Goal: Task Accomplishment & Management: Manage account settings

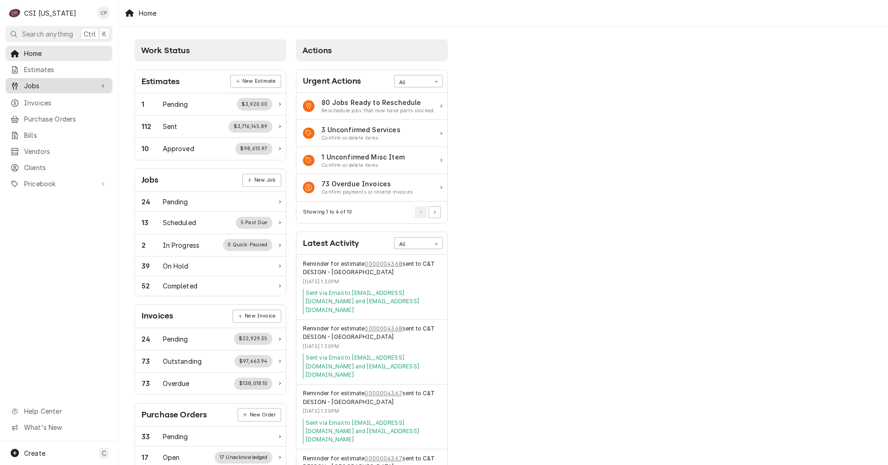
click at [37, 85] on span "Jobs" at bounding box center [59, 86] width 70 height 10
click at [36, 98] on span "Jobs" at bounding box center [66, 102] width 84 height 10
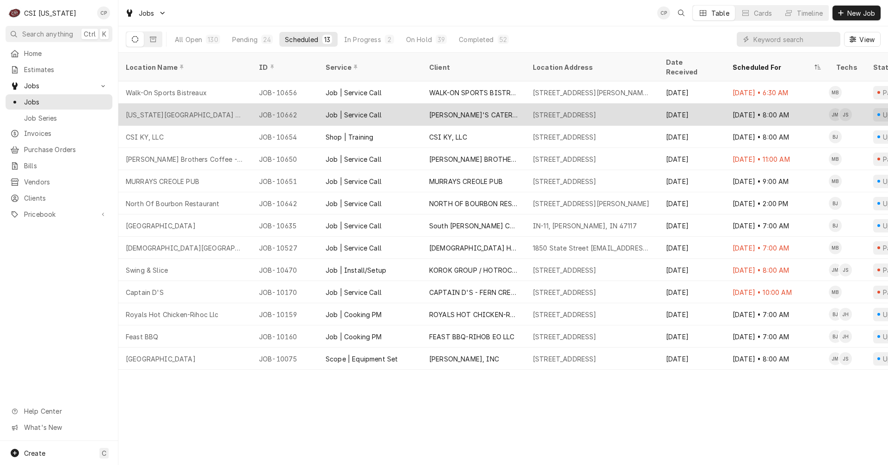
click at [480, 110] on div "[PERSON_NAME]'S CATERING" at bounding box center [473, 115] width 89 height 10
click at [481, 110] on div "[PERSON_NAME]'S CATERING" at bounding box center [473, 115] width 89 height 10
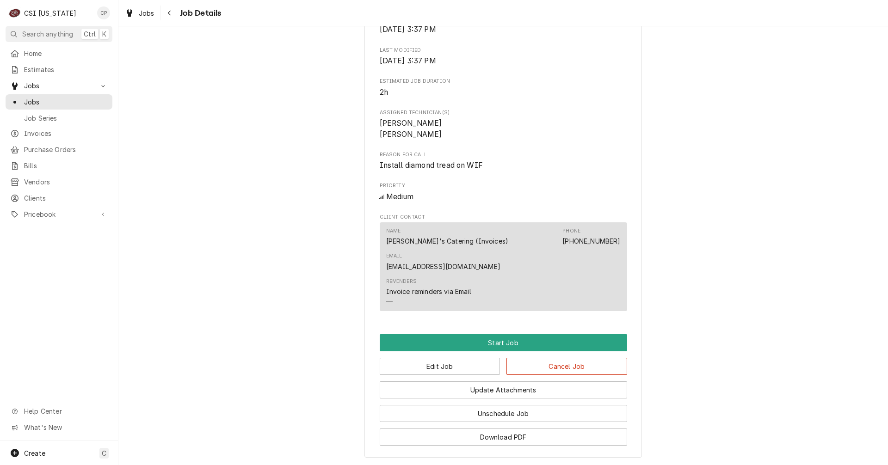
scroll to position [324, 0]
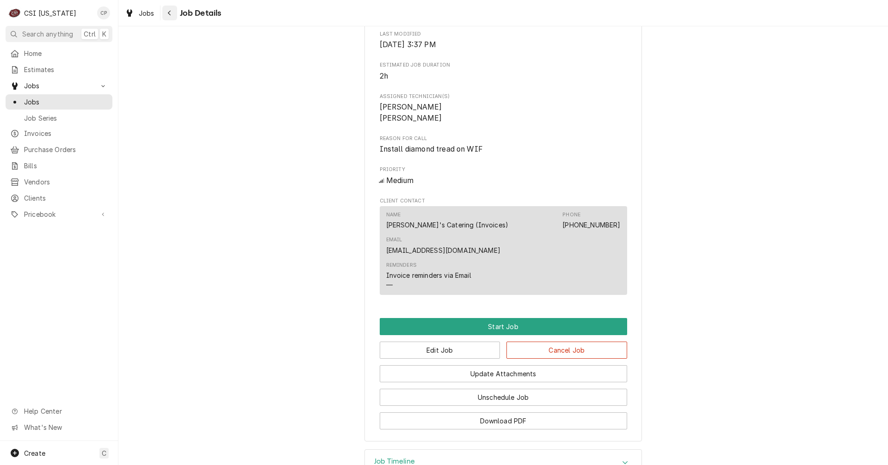
click at [173, 19] on button "Navigate back" at bounding box center [169, 13] width 15 height 15
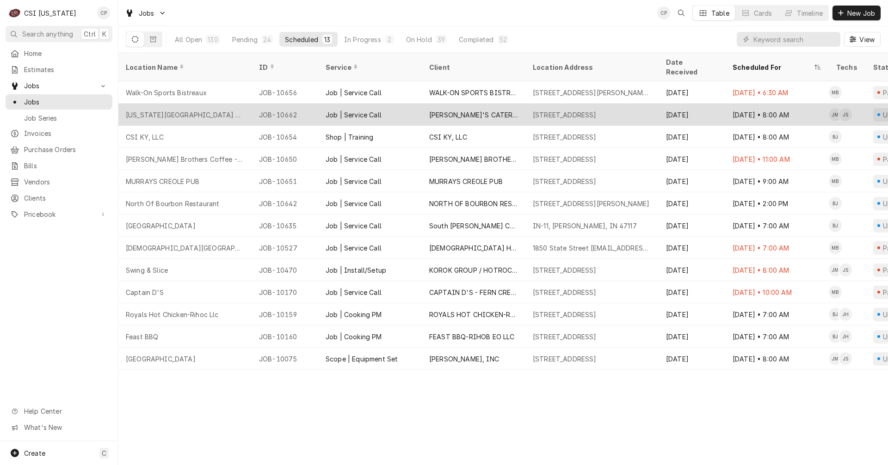
click at [497, 110] on div "[PERSON_NAME]'S CATERING" at bounding box center [473, 115] width 89 height 10
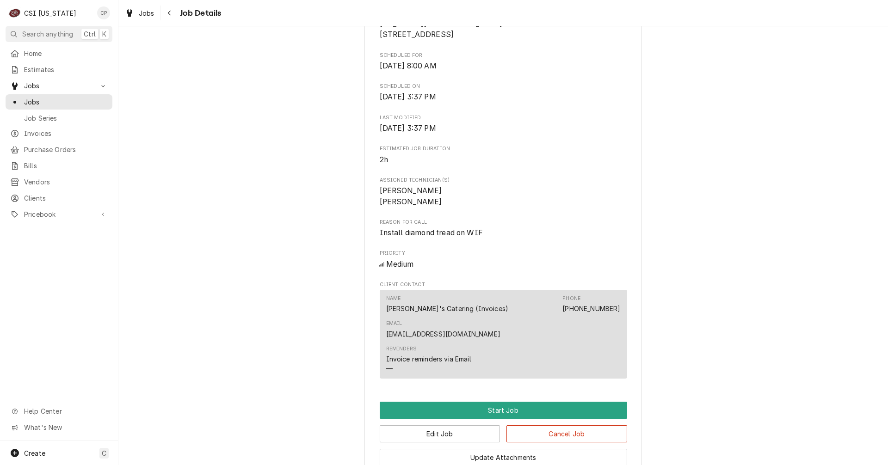
scroll to position [278, 0]
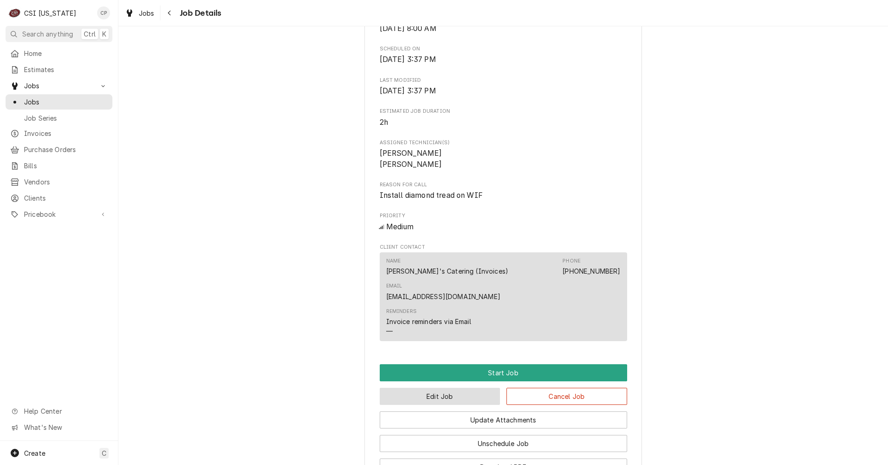
click at [430, 390] on button "Edit Job" at bounding box center [440, 396] width 121 height 17
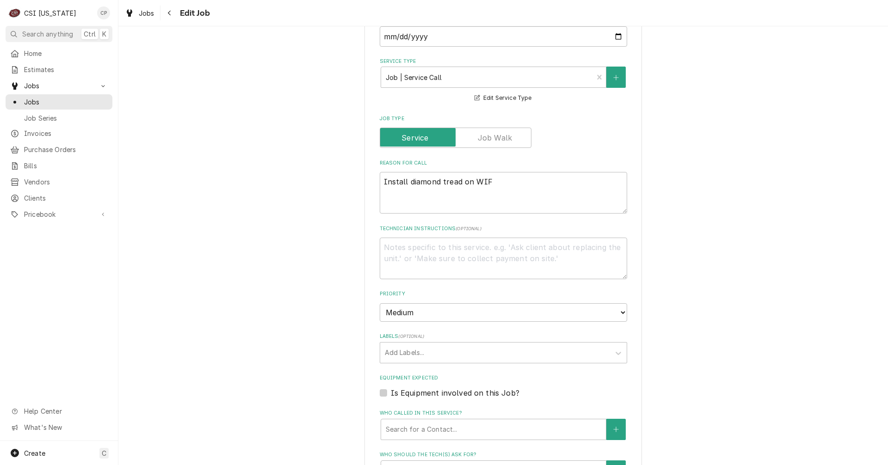
scroll to position [278, 0]
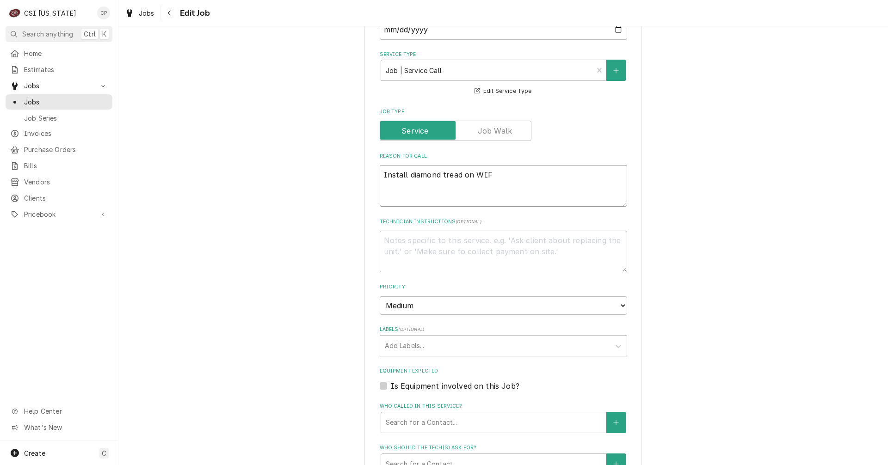
click at [490, 173] on textarea "Install diamond tread on WIF" at bounding box center [504, 186] width 248 height 42
type textarea "x"
type textarea "Install diamond tread on WIF"
type textarea "x"
type textarea "Install diamond tread on WIF f"
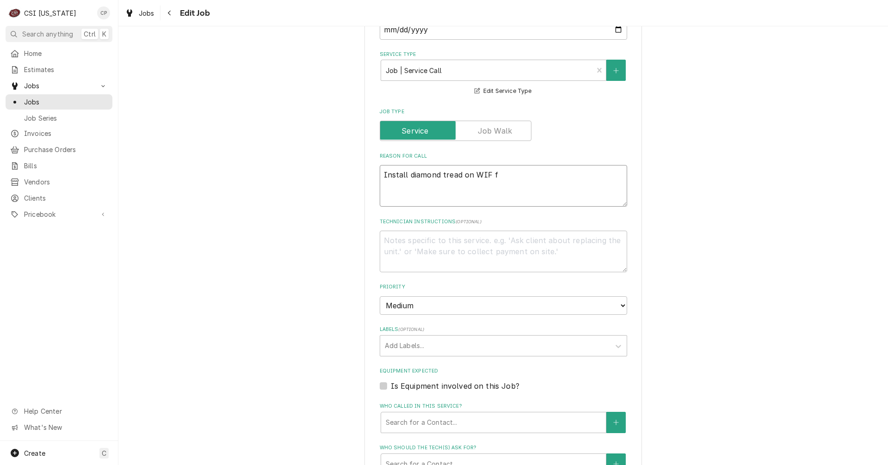
type textarea "x"
type textarea "Install diamond tread on WIF fl"
type textarea "x"
type textarea "Install diamond tread on WIF flo"
type textarea "x"
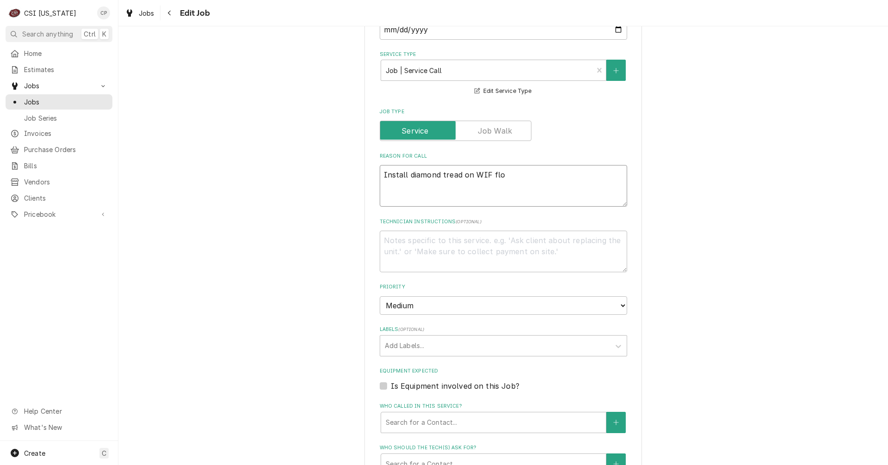
type textarea "Install diamond tread on WIF floo"
type textarea "x"
type textarea "Install diamond tread on WIF floor"
type textarea "x"
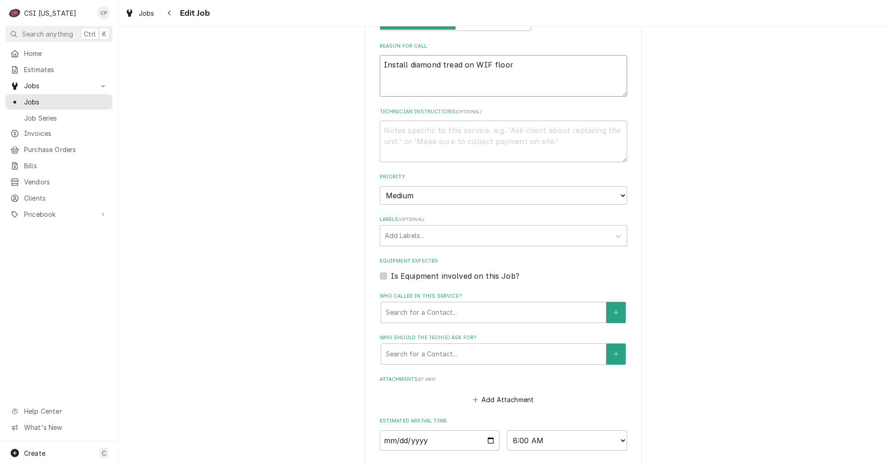
scroll to position [544, 0]
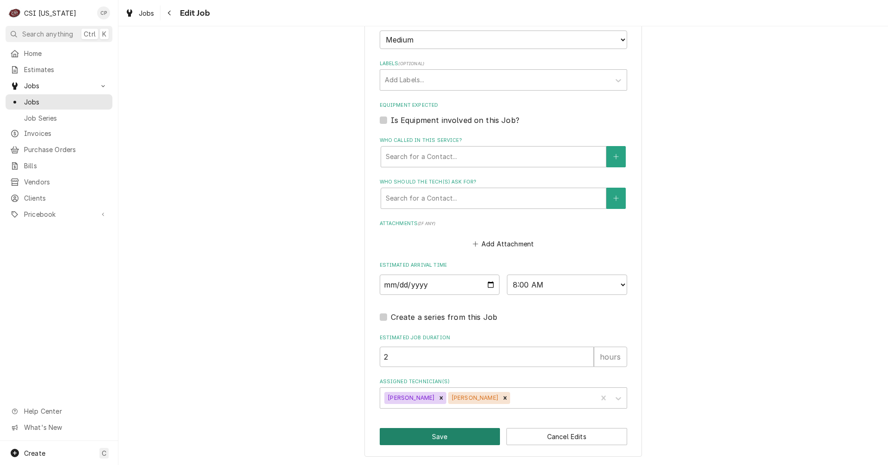
type textarea "Install diamond tread on WIF floor"
click at [440, 435] on button "Save" at bounding box center [440, 436] width 121 height 17
type textarea "x"
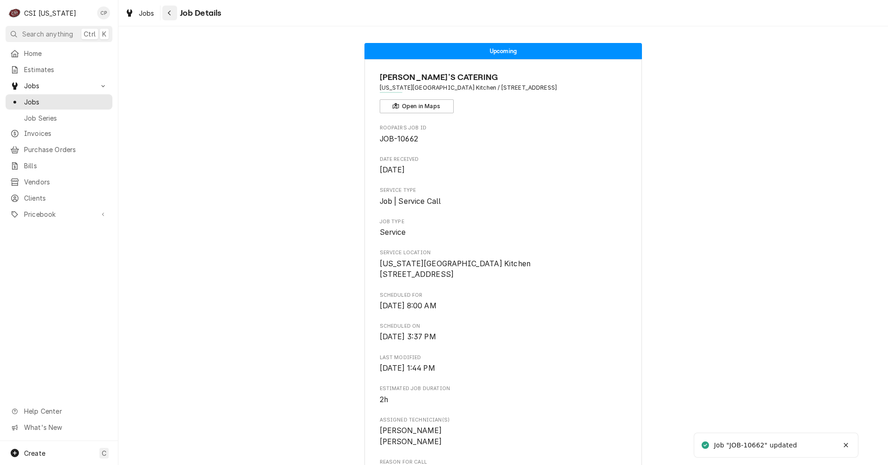
click at [173, 11] on div "Navigate back" at bounding box center [169, 12] width 9 height 9
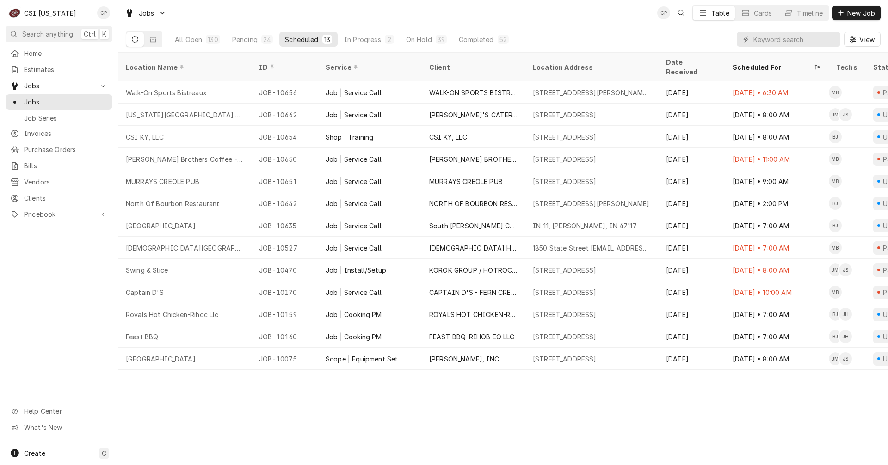
drag, startPoint x: 427, startPoint y: 37, endPoint x: 691, endPoint y: 29, distance: 263.3
click at [429, 36] on div "On Hold" at bounding box center [419, 40] width 26 height 10
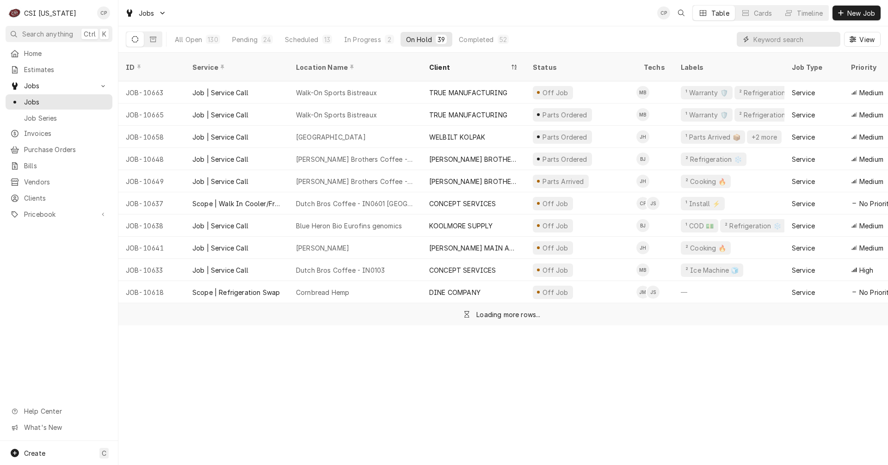
click at [784, 44] on input "Dynamic Content Wrapper" at bounding box center [795, 39] width 82 height 15
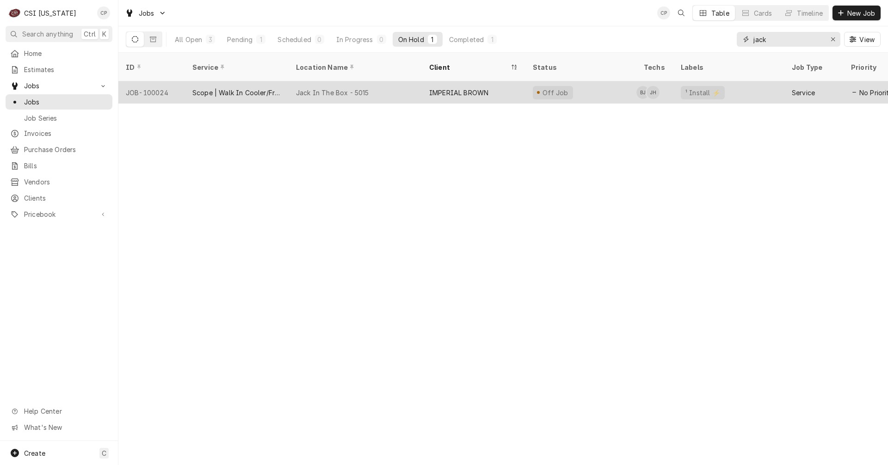
type input "jack"
click at [331, 88] on div "Jack In The Box - 5015" at bounding box center [332, 93] width 73 height 10
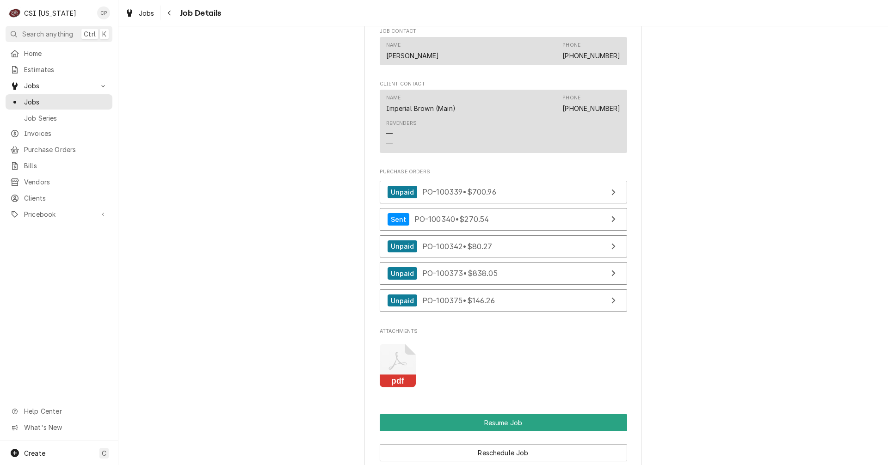
scroll to position [1018, 0]
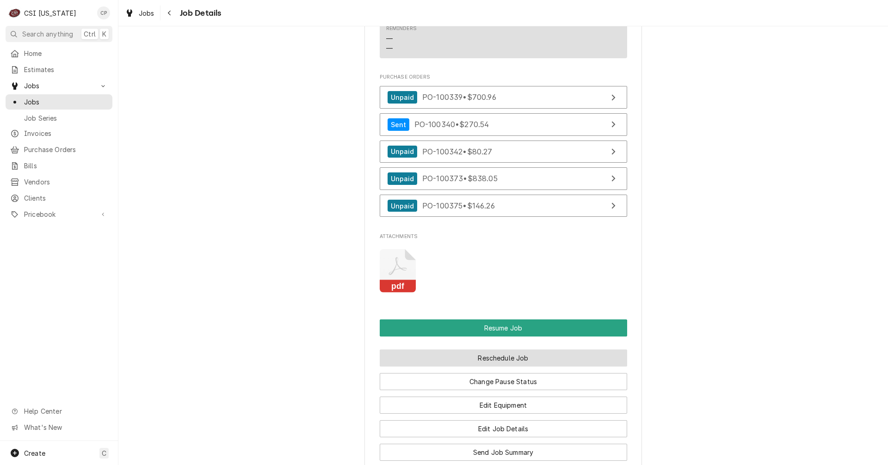
click at [497, 367] on button "Reschedule Job" at bounding box center [504, 358] width 248 height 17
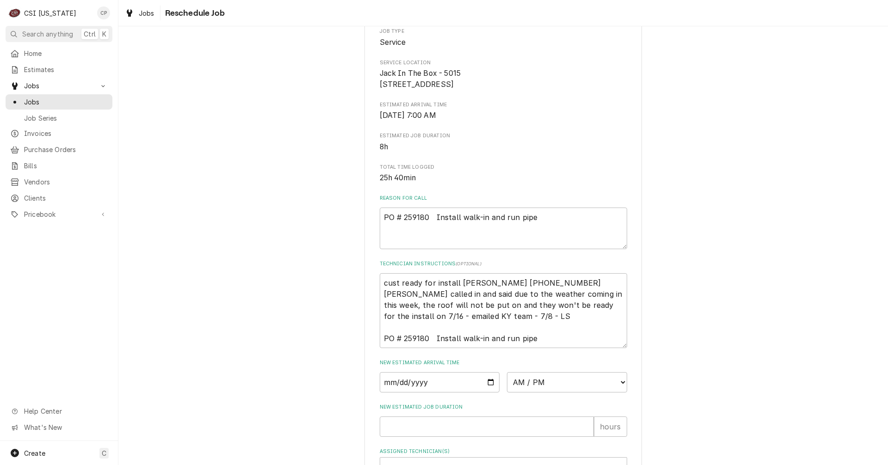
scroll to position [260, 0]
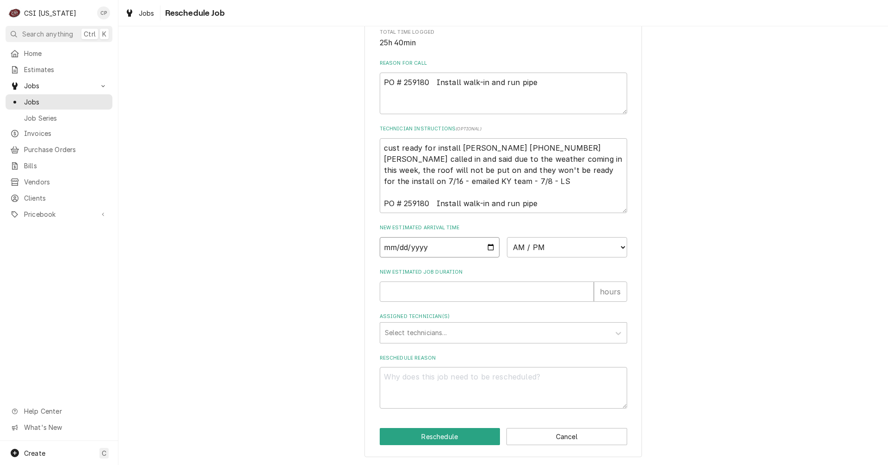
click at [488, 248] on input "Date" at bounding box center [440, 247] width 120 height 20
type textarea "x"
type input "[DATE]"
click at [558, 247] on select "AM / PM 6:00 AM 6:15 AM 6:30 AM 6:45 AM 7:00 AM 7:15 AM 7:30 AM 7:45 AM 8:00 AM…" at bounding box center [567, 247] width 120 height 20
select select "08:00:00"
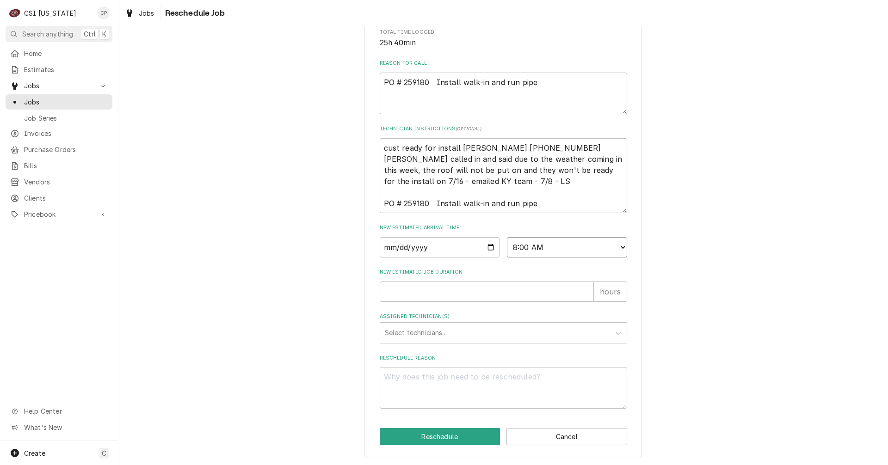
click at [507, 237] on select "AM / PM 6:00 AM 6:15 AM 6:30 AM 6:45 AM 7:00 AM 7:15 AM 7:30 AM 7:45 AM 8:00 AM…" at bounding box center [567, 247] width 120 height 20
type textarea "x"
click at [557, 249] on select "AM / PM 6:00 AM 6:15 AM 6:30 AM 6:45 AM 7:00 AM 7:15 AM 7:30 AM 7:45 AM 8:00 AM…" at bounding box center [567, 247] width 120 height 20
select select "07:30:00"
click at [507, 237] on select "AM / PM 6:00 AM 6:15 AM 6:30 AM 6:45 AM 7:00 AM 7:15 AM 7:30 AM 7:45 AM 8:00 AM…" at bounding box center [567, 247] width 120 height 20
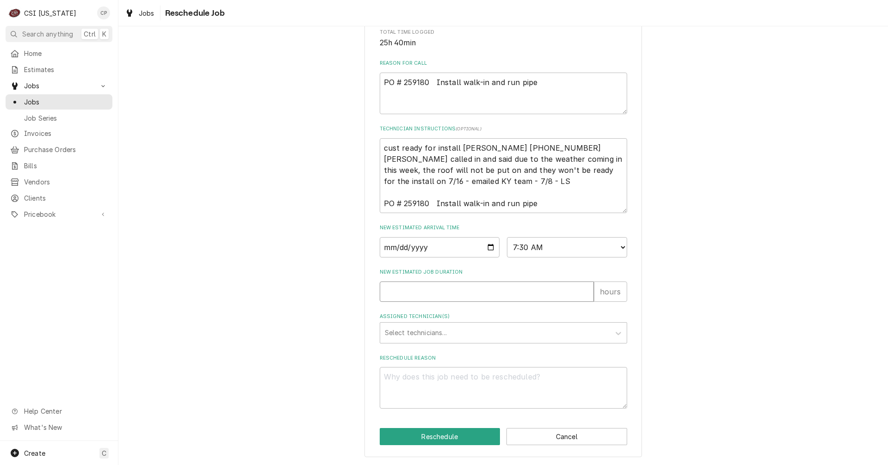
click at [434, 292] on input "New Estimated Job Duration" at bounding box center [487, 292] width 214 height 20
type textarea "x"
type input "4"
click at [445, 333] on div "Assigned Technician(s)" at bounding box center [495, 333] width 221 height 17
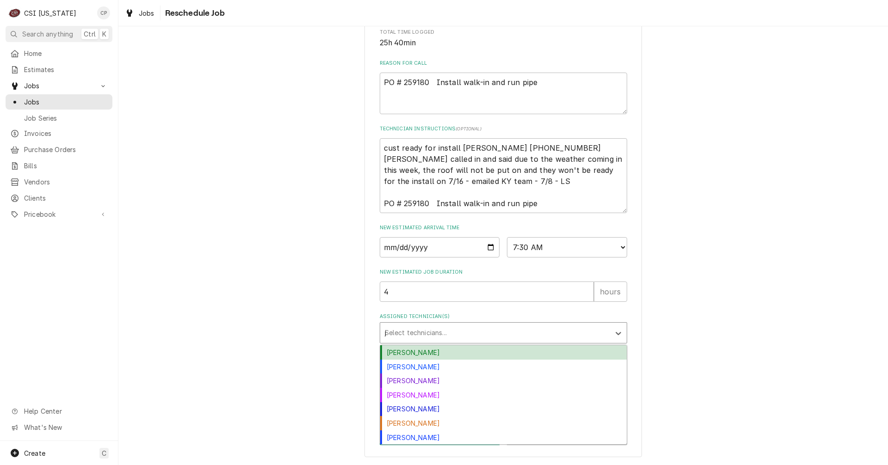
type input "jay"
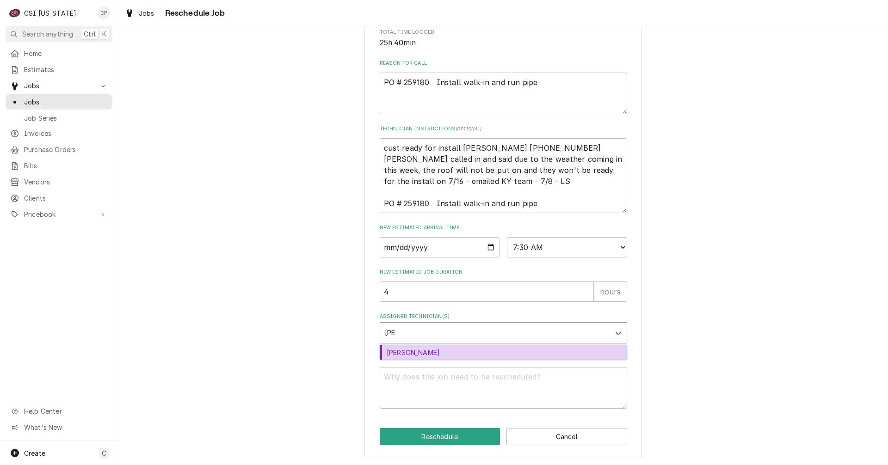
type textarea "x"
type input "h"
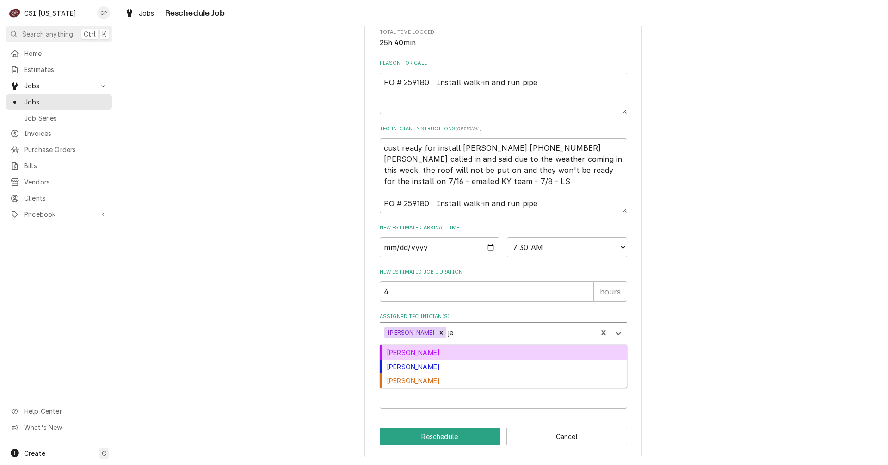
type input "jes"
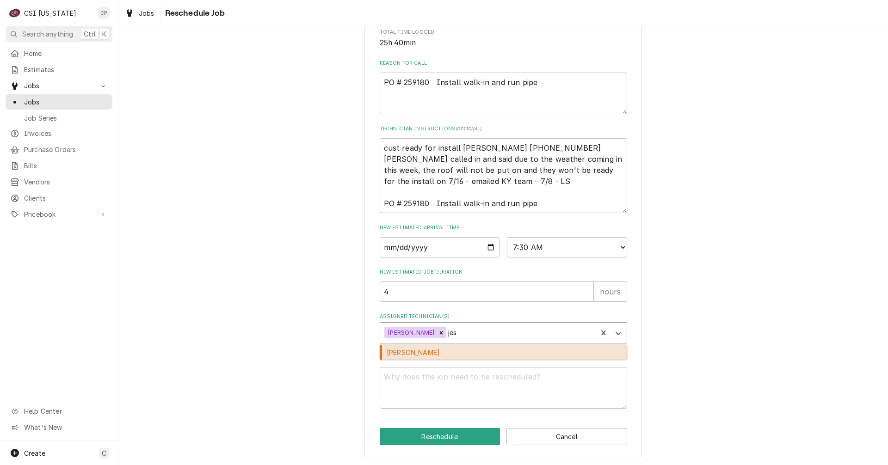
click at [430, 350] on div "[PERSON_NAME]" at bounding box center [503, 353] width 247 height 14
type textarea "x"
click at [428, 382] on textarea "Reschedule Reason" at bounding box center [504, 388] width 248 height 42
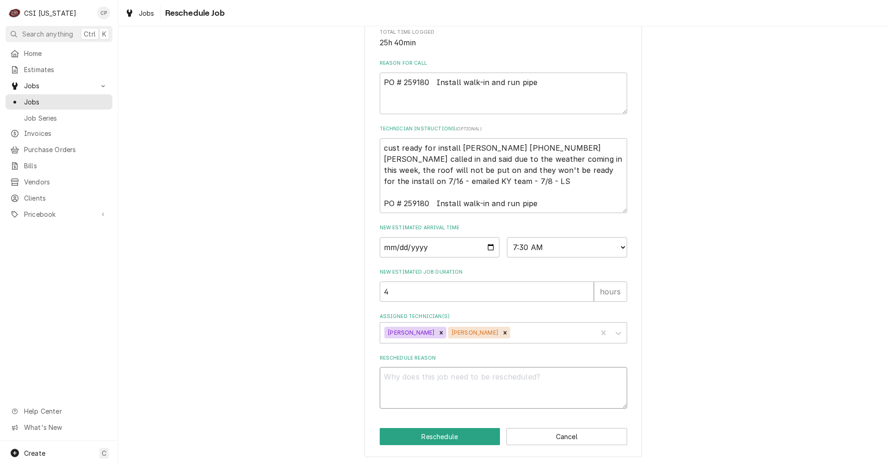
type textarea "x"
type textarea "T"
type textarea "x"
type textarea "To"
type textarea "x"
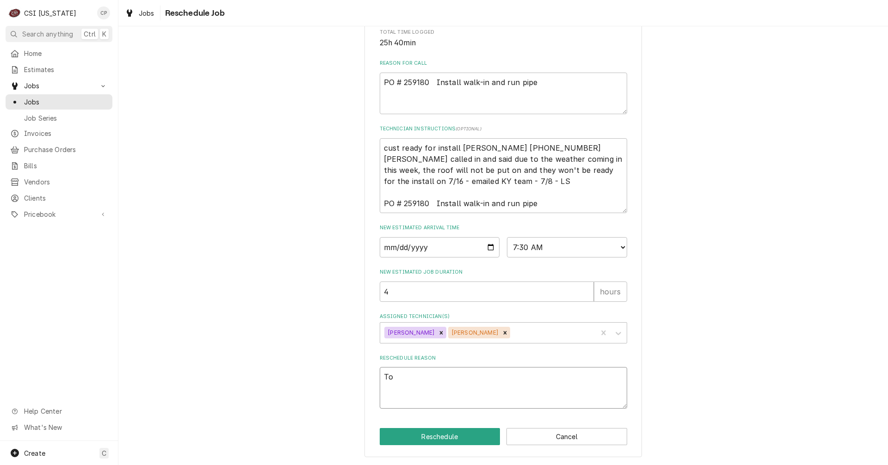
type textarea "To"
type textarea "x"
type textarea "To d"
type textarea "x"
type textarea "To do"
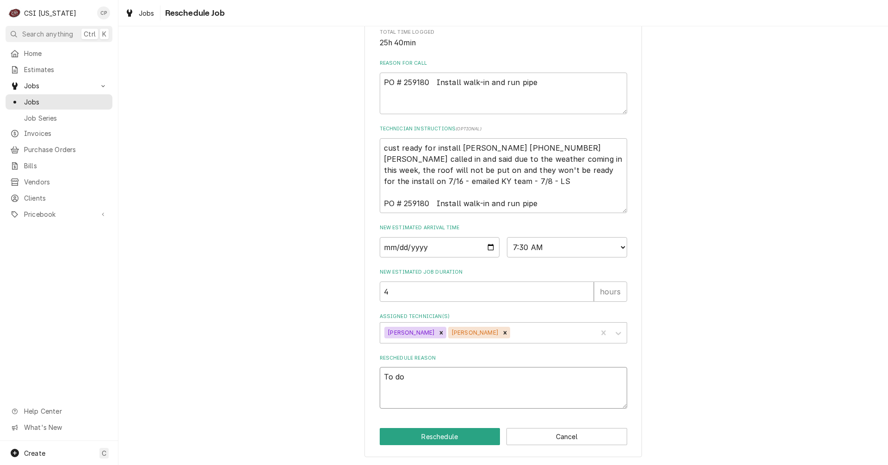
type textarea "x"
type textarea "To do"
type textarea "x"
type textarea "To do s"
type textarea "x"
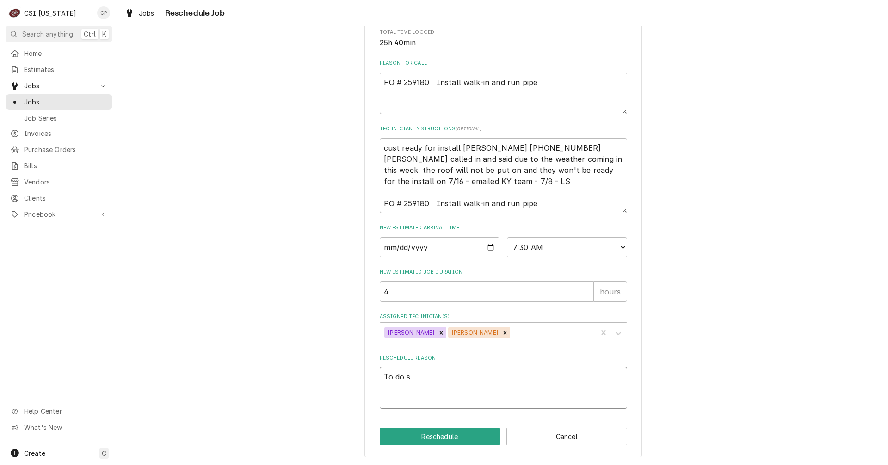
type textarea "To do sa"
type textarea "x"
type textarea "To do sar"
type textarea "x"
type textarea "To do sart"
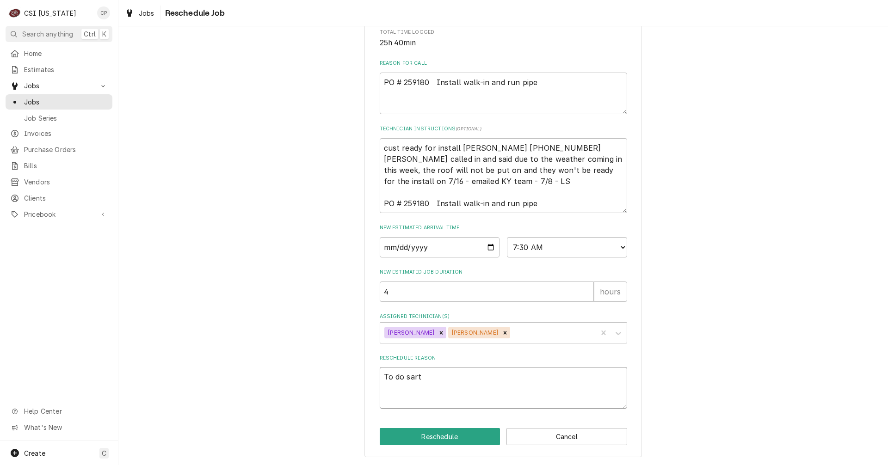
type textarea "x"
type textarea "To do sarte"
type textarea "x"
type textarea "To do sarte"
type textarea "x"
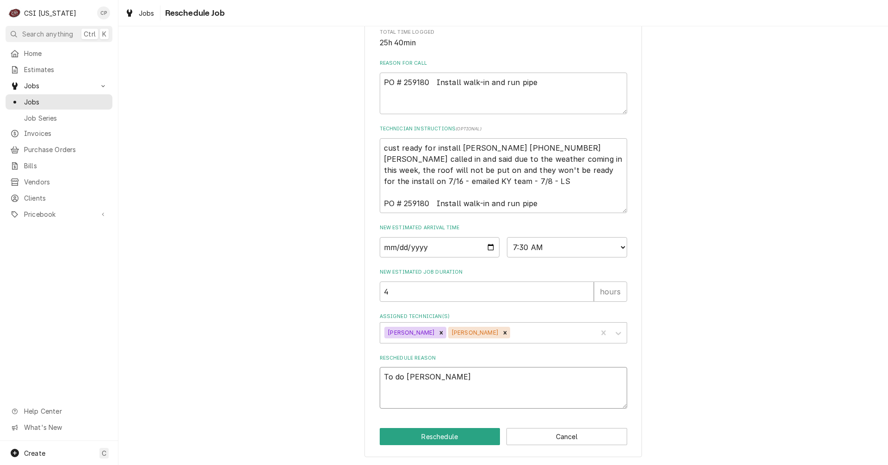
type textarea "To do sarte"
type textarea "x"
type textarea "To do sart"
type textarea "x"
type textarea "To do sar"
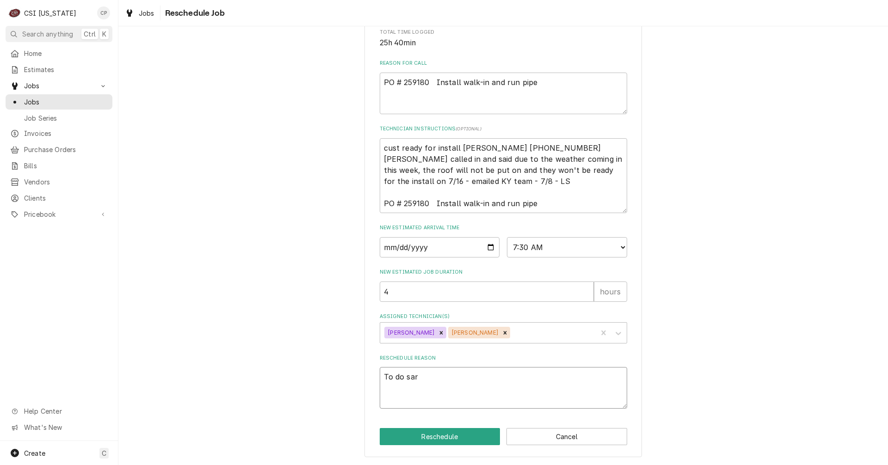
type textarea "x"
type textarea "To do sa"
type textarea "x"
type textarea "To do s"
type textarea "x"
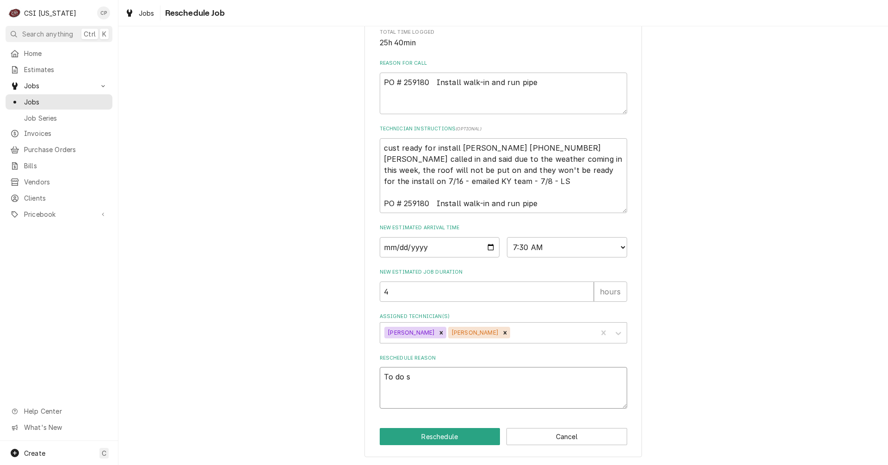
type textarea "To do st"
type textarea "x"
type textarea "To do sta"
type textarea "x"
type textarea "To do star"
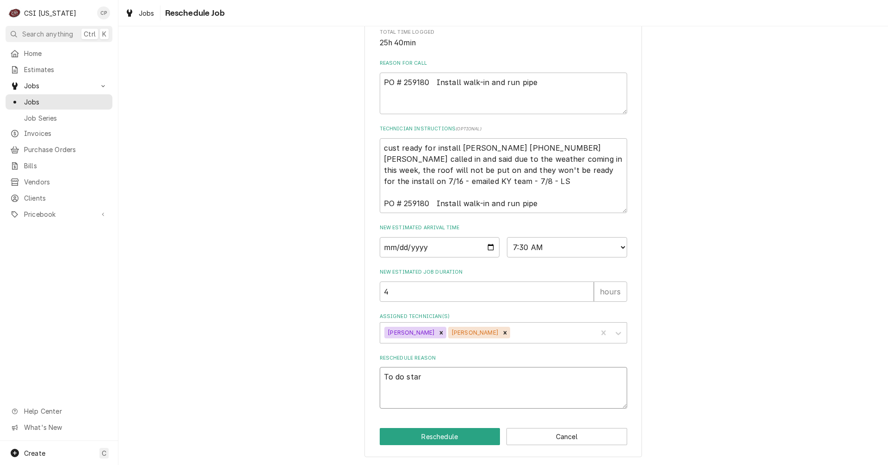
type textarea "x"
type textarea "To do start"
type textarea "x"
type textarea "To do start"
type textarea "x"
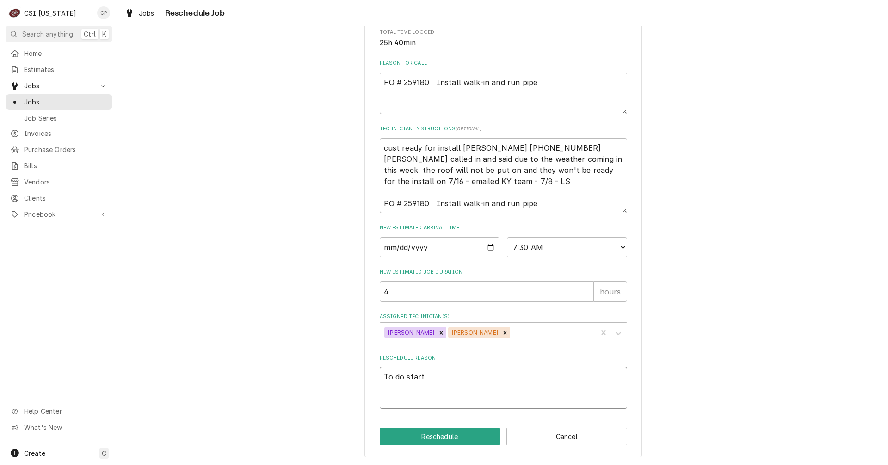
type textarea "To do start u"
type textarea "x"
type textarea "To do start up"
type textarea "x"
type textarea "To do start up"
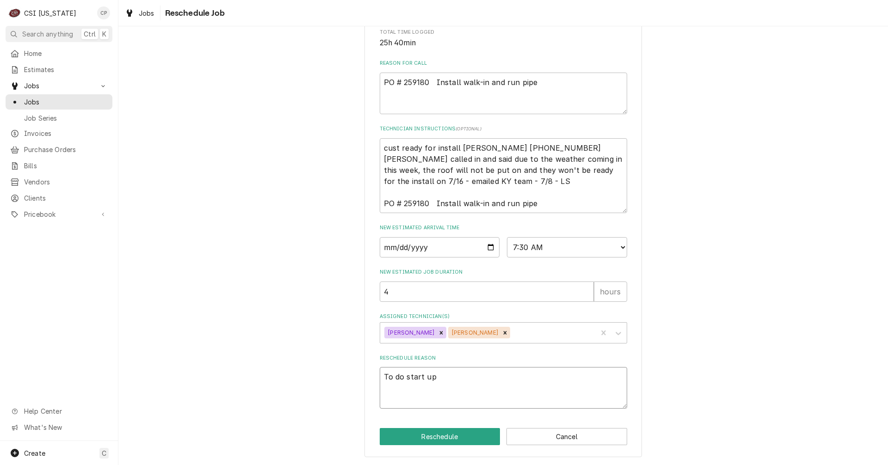
type textarea "x"
type textarea "To do start up o"
type textarea "x"
type textarea "To do start up oi"
type textarea "x"
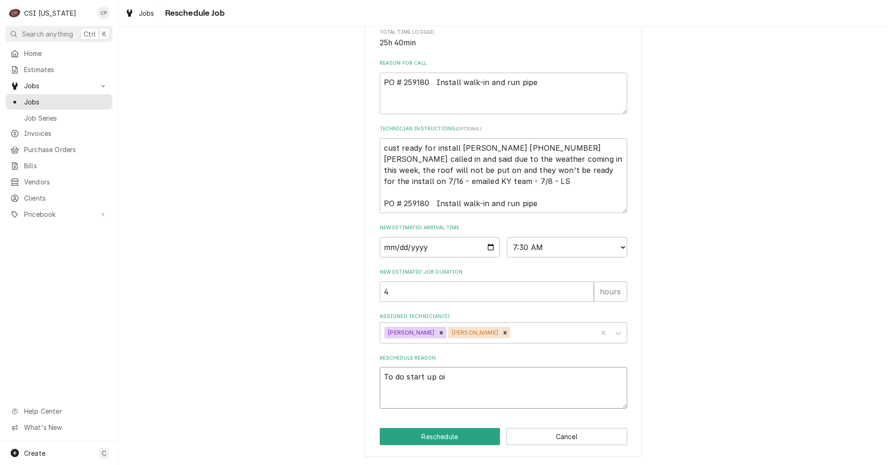
type textarea "To do start up oin"
type textarea "x"
type textarea "To do start up oi"
type textarea "x"
type textarea "To do start up o"
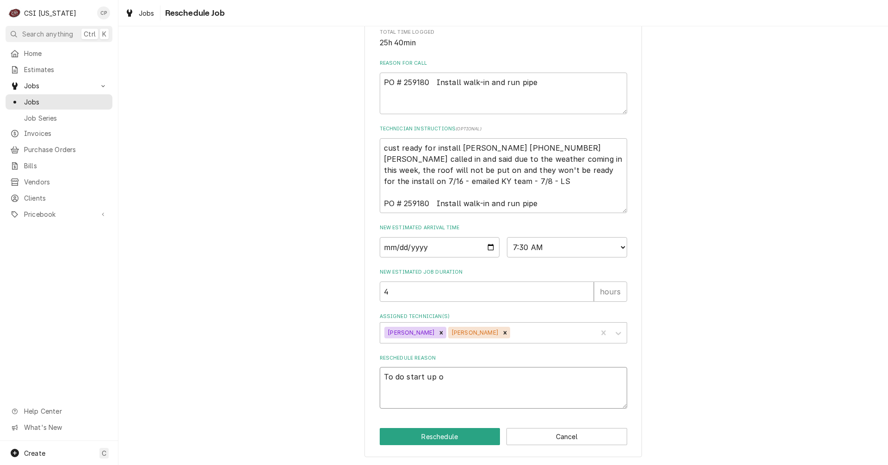
type textarea "x"
type textarea "To do start up on"
type textarea "x"
type textarea "To do start up on"
type textarea "x"
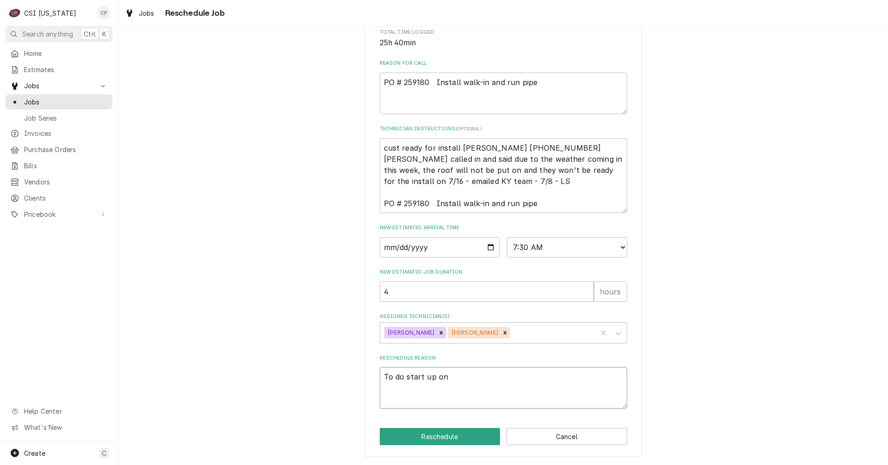
type textarea "To do start up on w"
type textarea "x"
type textarea "To do start up on wa"
type textarea "x"
type textarea "To do start up on wal"
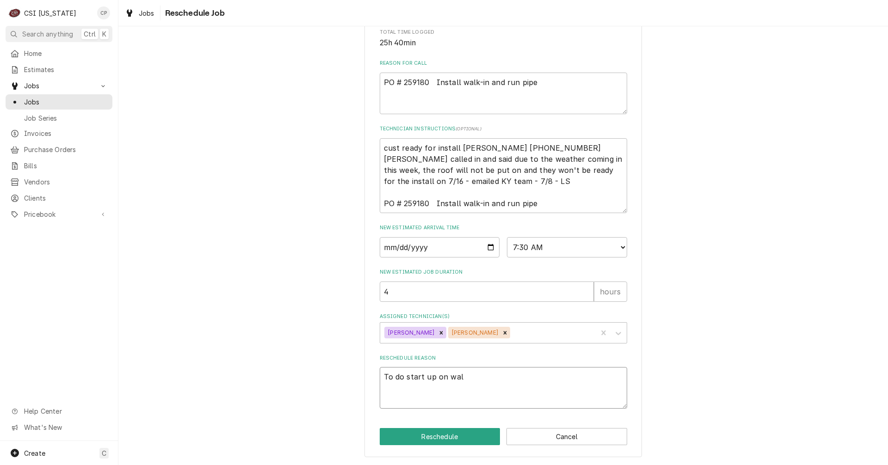
type textarea "x"
type textarea "To do start up on walk"
type textarea "x"
type textarea "To do start up on walk-"
type textarea "x"
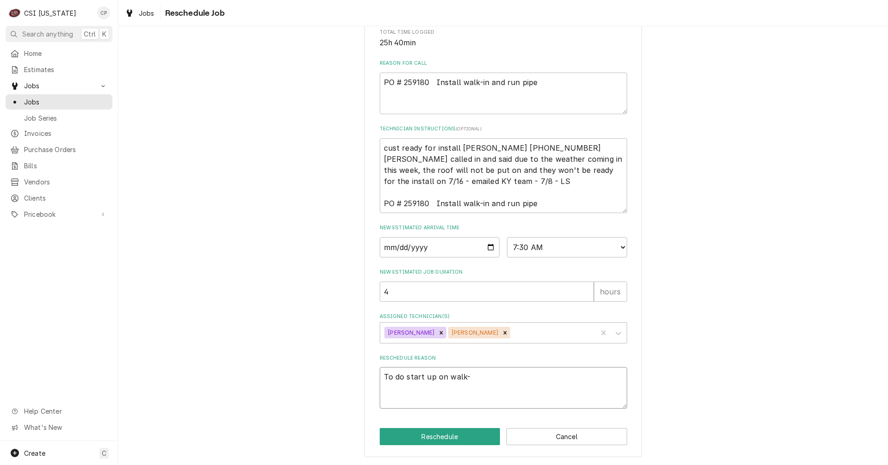
type textarea "To do start up on walk-i"
type textarea "x"
type textarea "To do start up on walk-in"
type textarea "x"
type textarea "To do start up on walk-in"
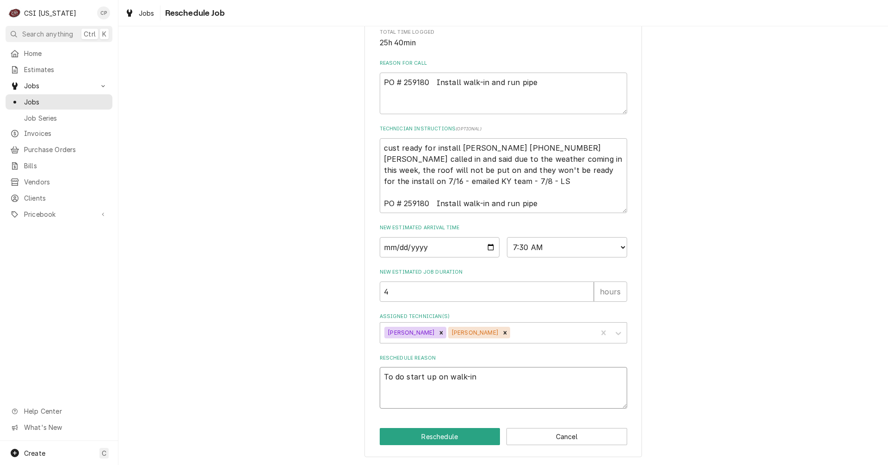
type textarea "x"
type textarea "To do start up on walk-in a"
type textarea "x"
type textarea "To do start up on walk-in an"
type textarea "x"
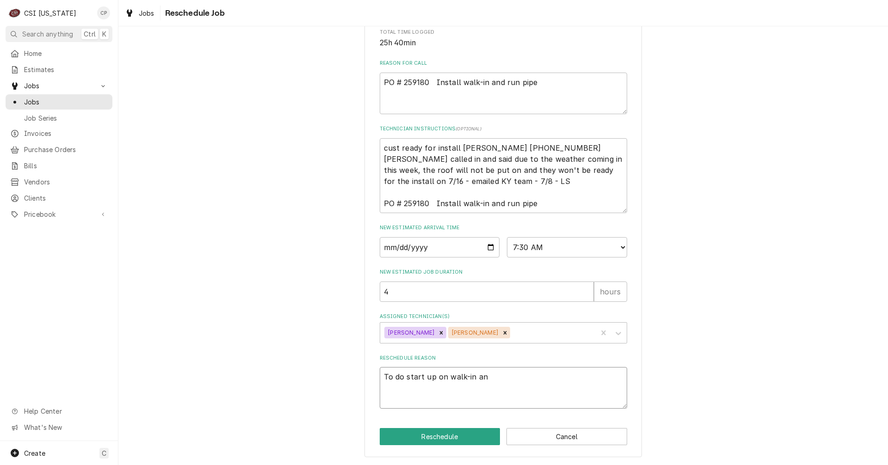
type textarea "To do start up on walk-in and"
type textarea "x"
type textarea "To do start up on walk-in and"
type textarea "x"
type textarea "To do start up on walk-in and p"
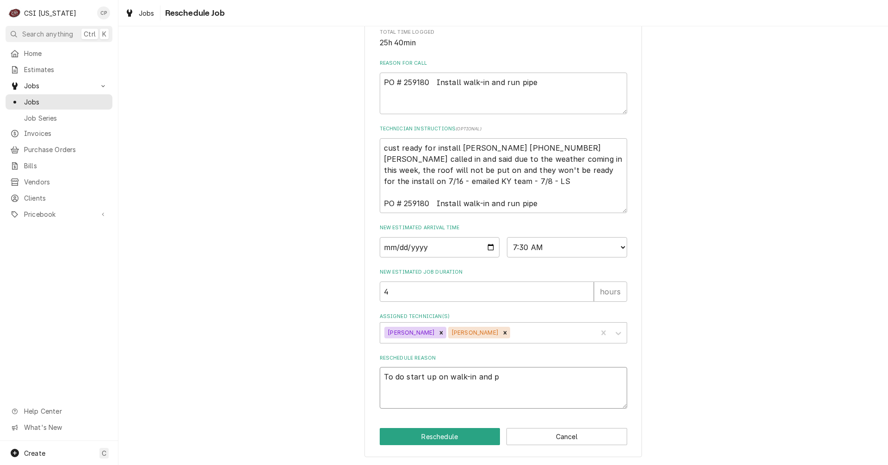
type textarea "x"
type textarea "To do start up on walk-in and pl"
type textarea "x"
type textarea "To do start up on walk-in and plu"
type textarea "x"
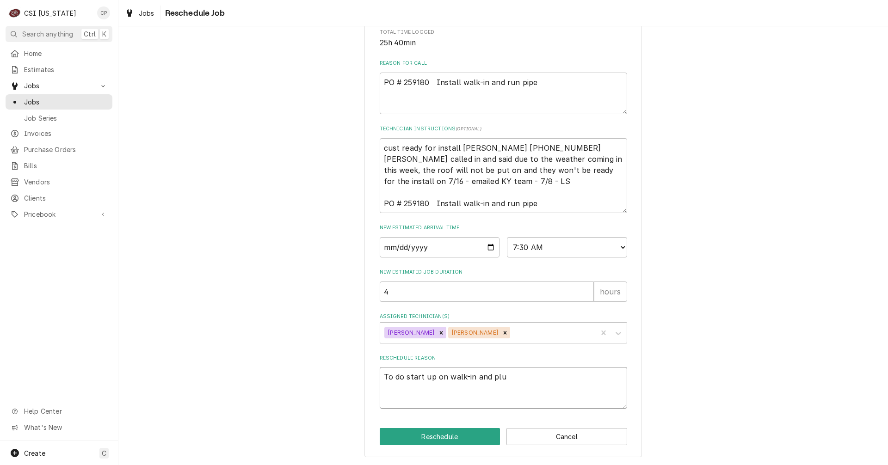
type textarea "To do start up on walk-in and plug"
type textarea "x"
type textarea "To do start up on walk-in and plug"
type textarea "x"
type textarea "To do start up on walk-in and plug a"
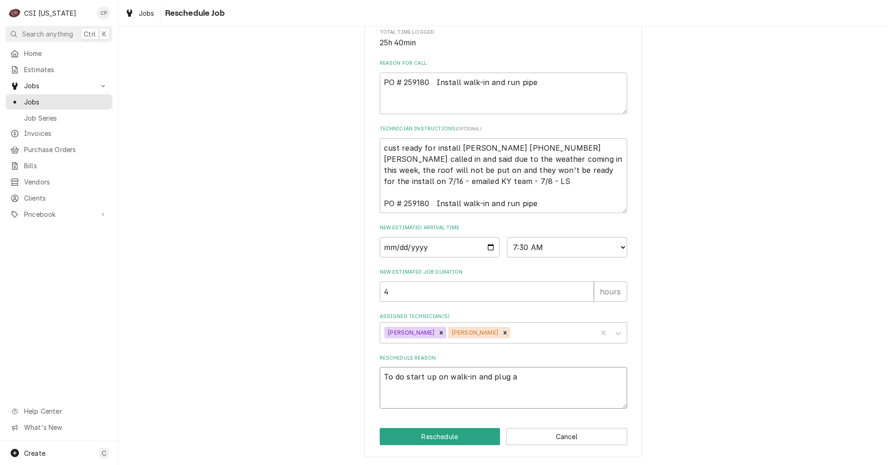
type textarea "x"
type textarea "To do start up on walk-in and plug an"
type textarea "x"
type textarea "To do start up on walk-in and plug and"
type textarea "x"
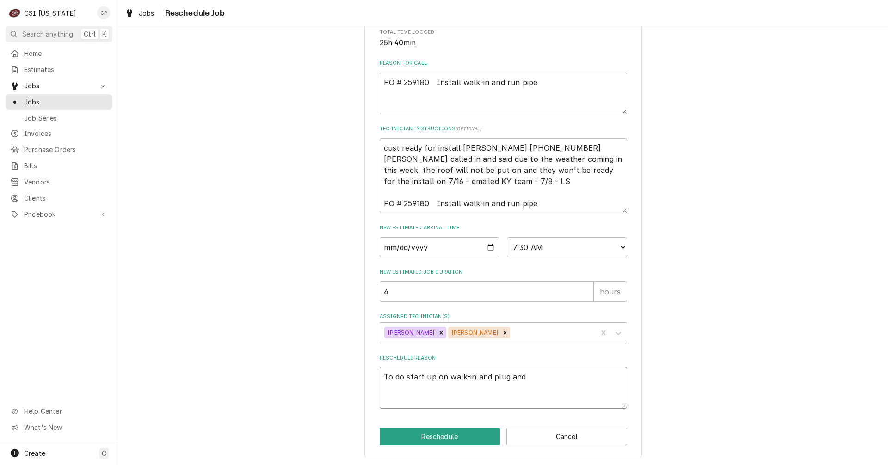
type textarea "To do start up on walk-in and plug and"
type textarea "x"
type textarea "To do start up on walk-in and plug and p"
type textarea "x"
type textarea "To do start up on walk-in and plug and pe"
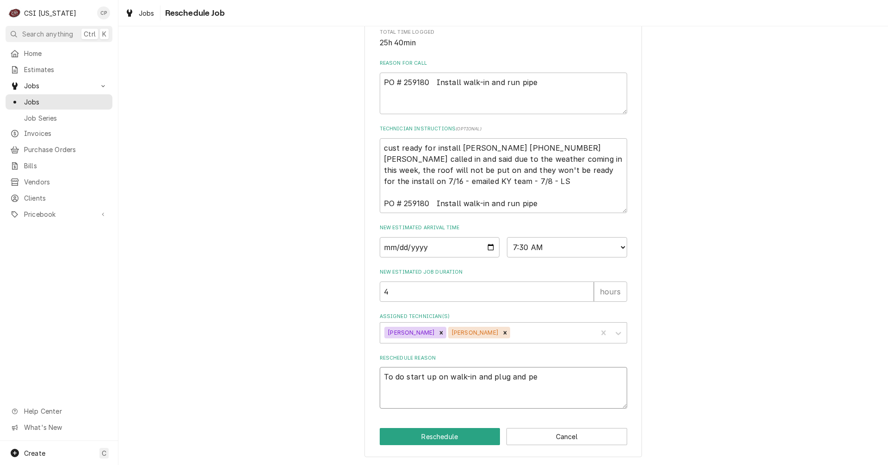
type textarea "x"
type textarea "To do start up on walk-in and plug and pea"
type textarea "x"
type textarea "To do start up on walk-in and plug and peal"
drag, startPoint x: 400, startPoint y: 377, endPoint x: 376, endPoint y: 378, distance: 24.5
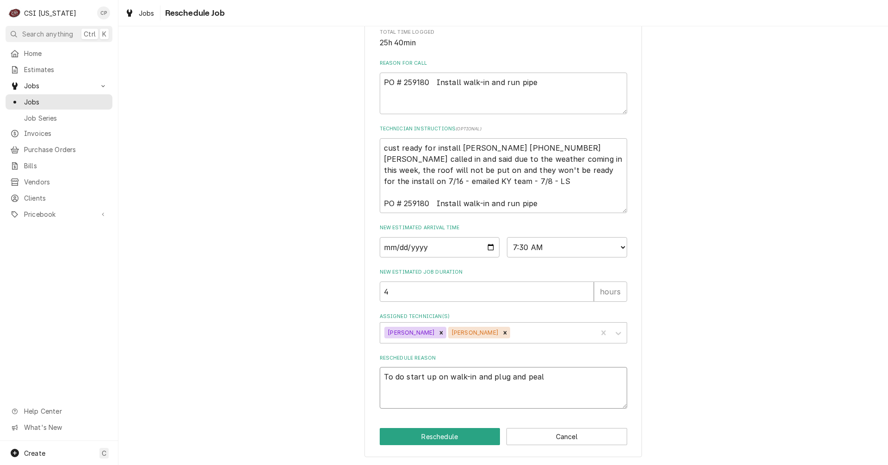
click at [376, 378] on div "Please provide some additional details to reschedule this job. Roopairs Job ID …" at bounding box center [504, 127] width 278 height 662
type textarea "x"
type textarea "start up on walk-in and plug and peal"
type textarea "x"
type textarea "start up on walk-in and plug and peal"
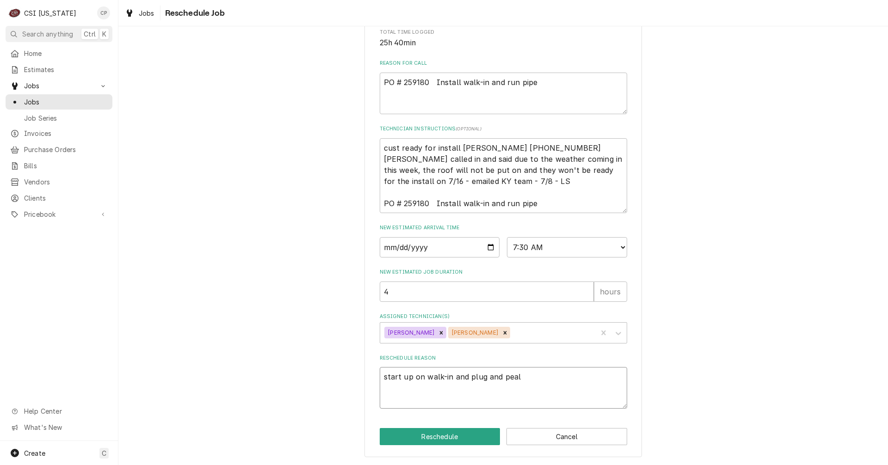
type textarea "x"
type textarea ",start up on walk-in and plug and peal"
type textarea "x"
type textarea "start up on walk-in and plug and peal"
type textarea "x"
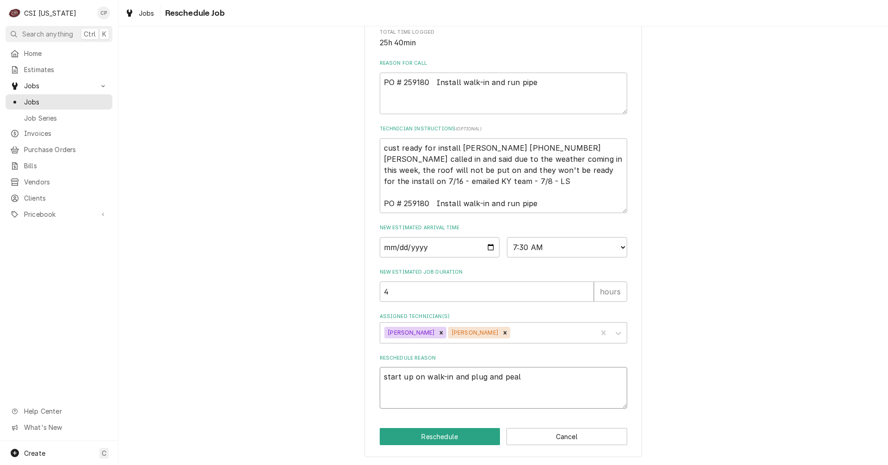
type textarea "fstart up on walk-in and plug and peal"
type textarea "x"
type textarea "fistart up on walk-in and plug and peal"
type textarea "x"
type textarea "finstart up on walk-in and plug and peal"
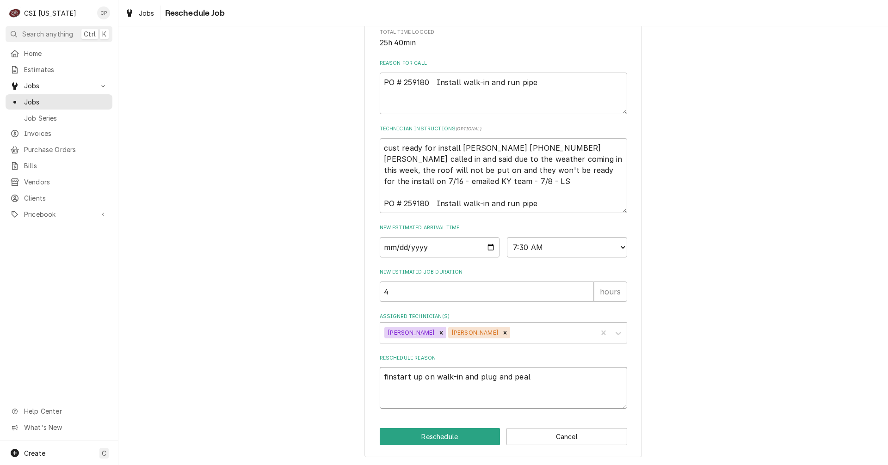
type textarea "x"
type textarea "finistart up on walk-in and plug and peal"
type textarea "x"
type textarea "finisstart up on walk-in and plug and peal"
type textarea "x"
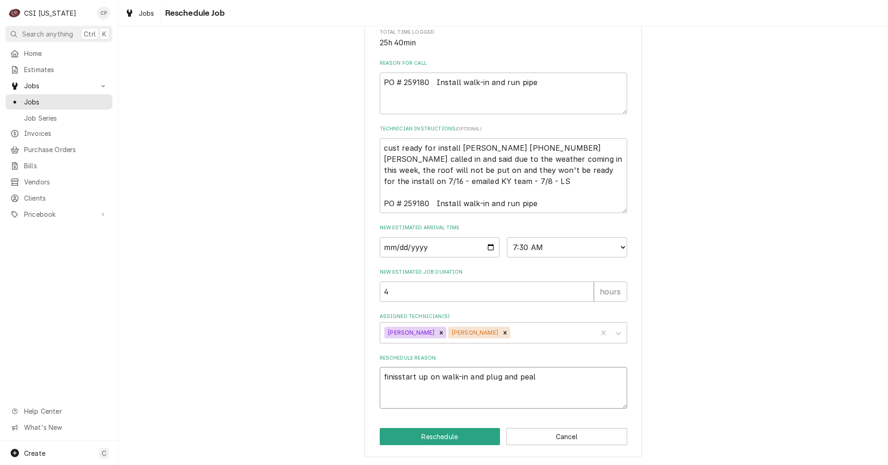
type textarea "finishstart up on walk-in and plug and peal"
type textarea "x"
type textarea "finish start up on walk-in and plug and peal"
type textarea "x"
type textarea "finish jstart up on walk-in and plug and peal"
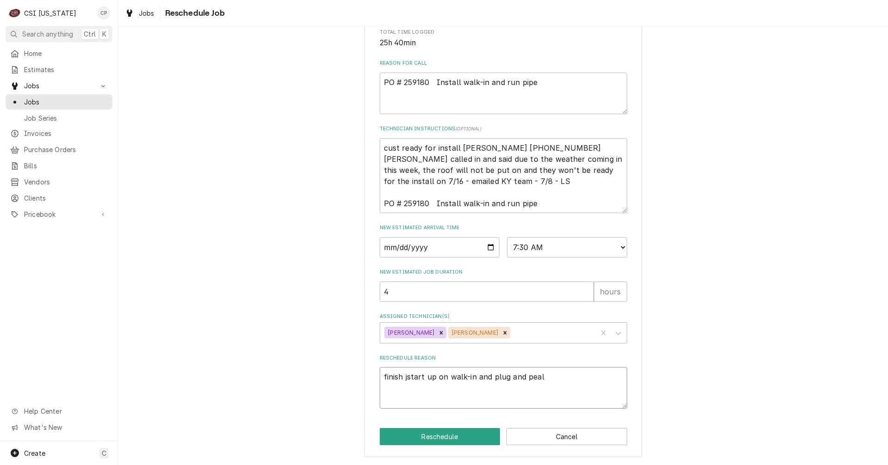
type textarea "x"
type textarea "finish jostart up on walk-in and plug and peal"
type textarea "x"
type textarea "finish jobstart up on walk-in and plug and peal"
type textarea "x"
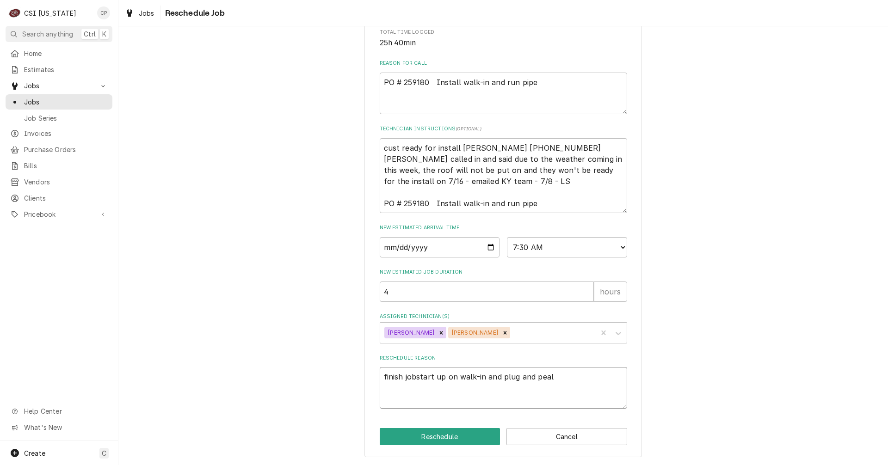
type textarea "finish job,start up on walk-in and plug and peal"
type textarea "x"
type textarea "finish job, start up on walk-in and plug and peal"
type textarea "x"
type textarea "finish job, dstart up on walk-in and plug and peal"
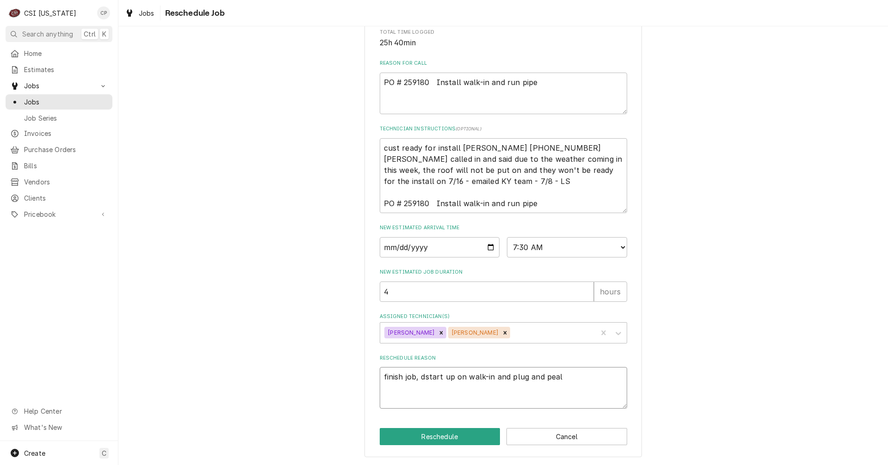
type textarea "x"
type textarea "finish job, dostart up on walk-in and plug and peal"
type textarea "x"
click at [567, 377] on textarea "finish job, do start up on walk-in and plug and peal" at bounding box center [504, 388] width 248 height 42
type textarea "finish job, do start up on walk-in and plug and peal"
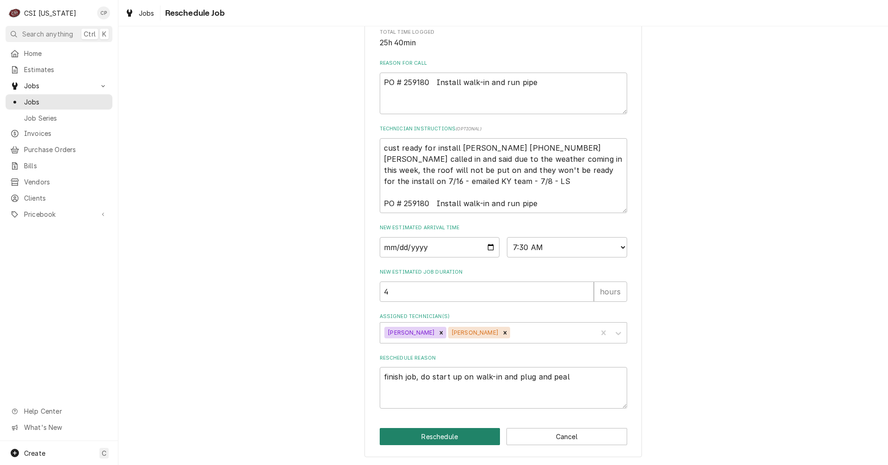
click at [444, 441] on button "Reschedule" at bounding box center [440, 436] width 121 height 17
type textarea "x"
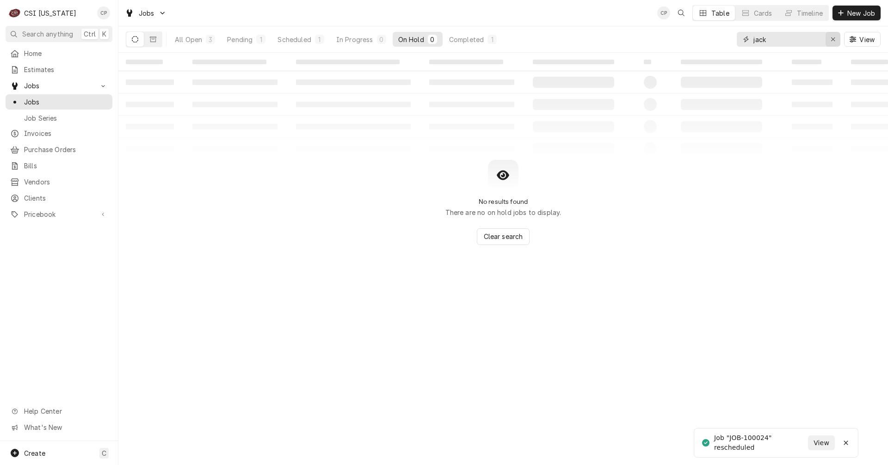
click at [833, 40] on icon "Erase input" at bounding box center [833, 39] width 5 height 6
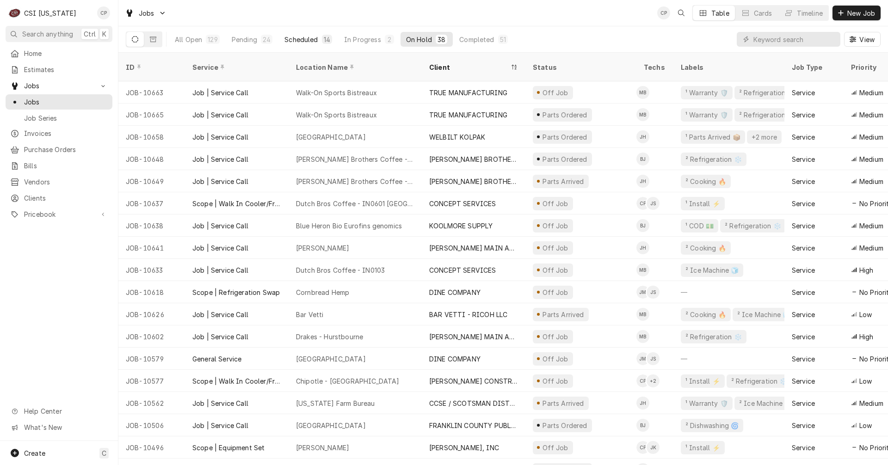
click at [307, 39] on div "Scheduled" at bounding box center [301, 40] width 33 height 10
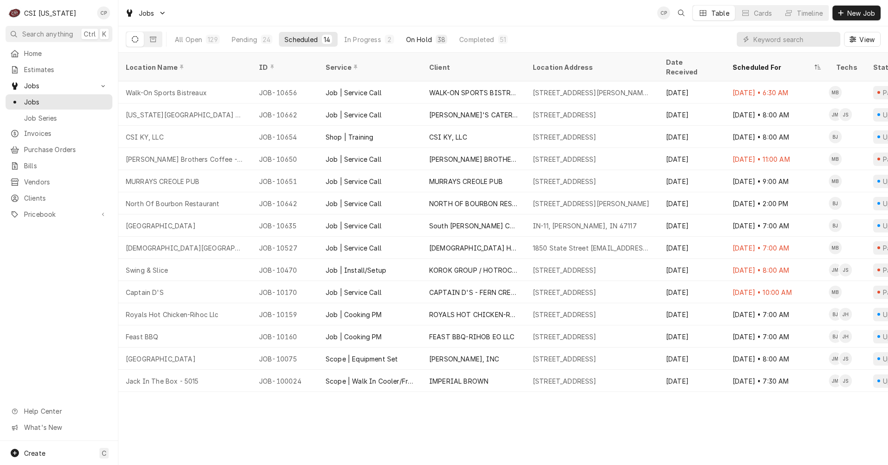
click at [421, 41] on div "On Hold" at bounding box center [419, 40] width 26 height 10
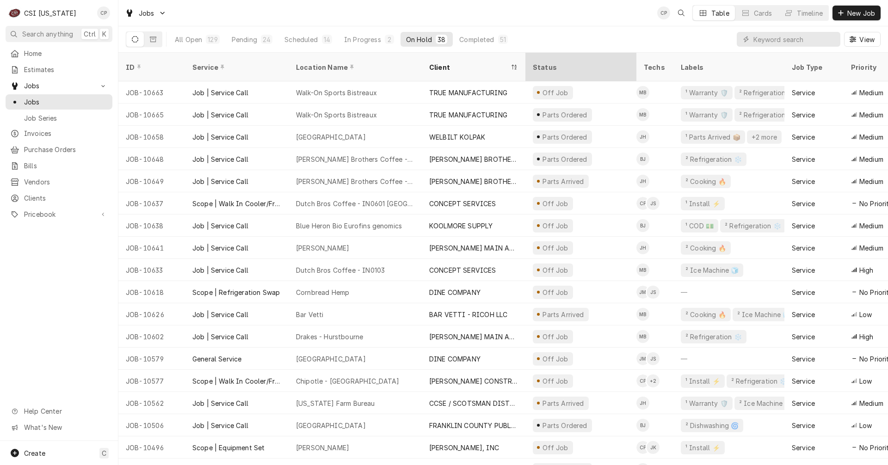
click at [547, 64] on div "Status" at bounding box center [580, 67] width 94 height 10
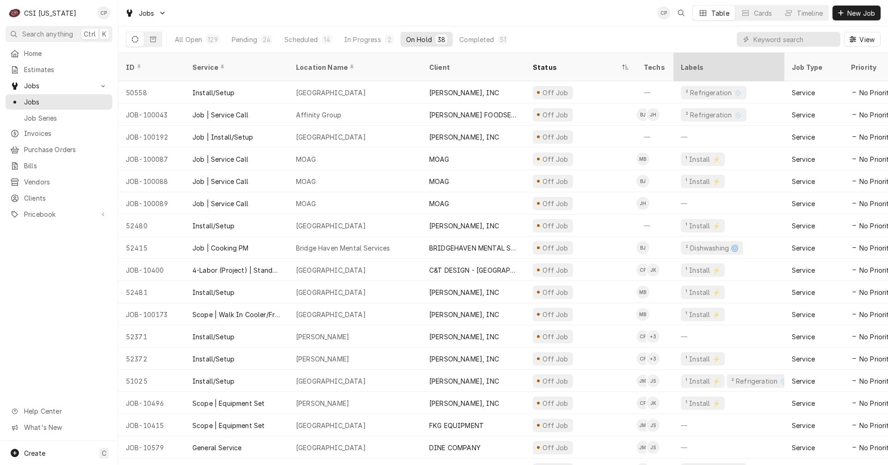
click at [701, 62] on div "Labels" at bounding box center [729, 67] width 96 height 10
click at [783, 37] on input "Dynamic Content Wrapper" at bounding box center [795, 39] width 82 height 15
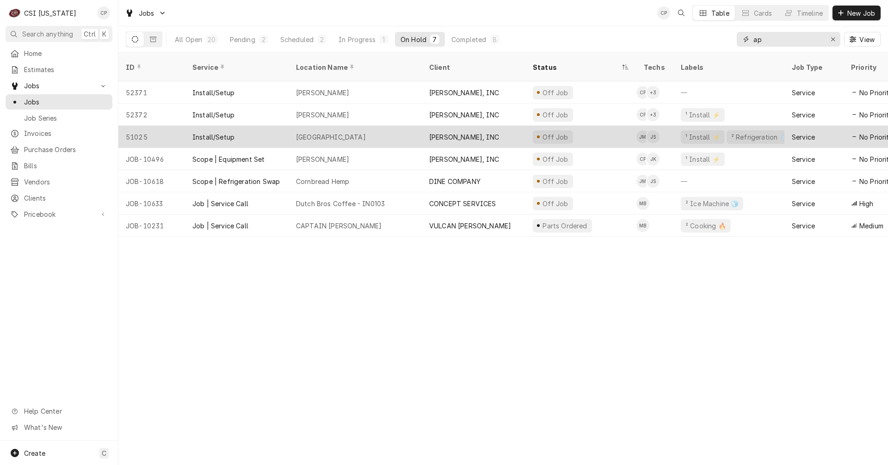
type input "ap"
click at [324, 132] on div "[GEOGRAPHIC_DATA]" at bounding box center [331, 137] width 70 height 10
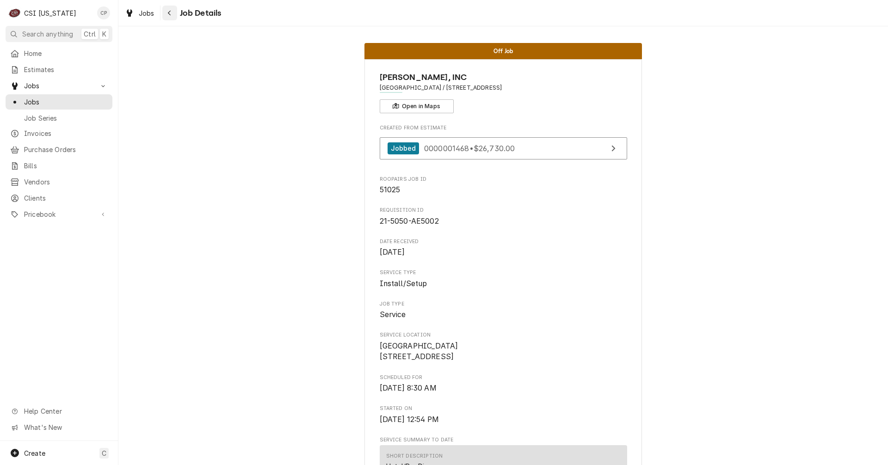
click at [171, 13] on icon "Navigate back" at bounding box center [169, 13] width 4 height 6
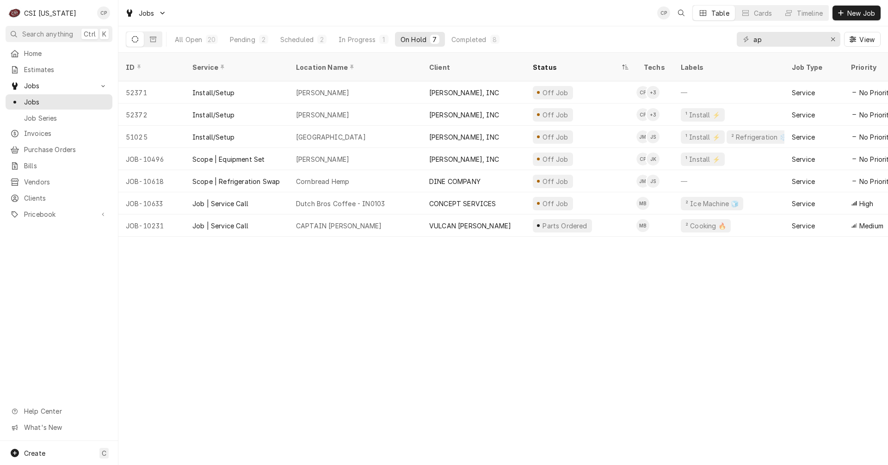
click at [615, 401] on div "ID Service Location Name Client Status Techs Labels Job Type Priority Date Rece…" at bounding box center [503, 259] width 770 height 413
click at [358, 42] on div "In Progress" at bounding box center [357, 40] width 37 height 10
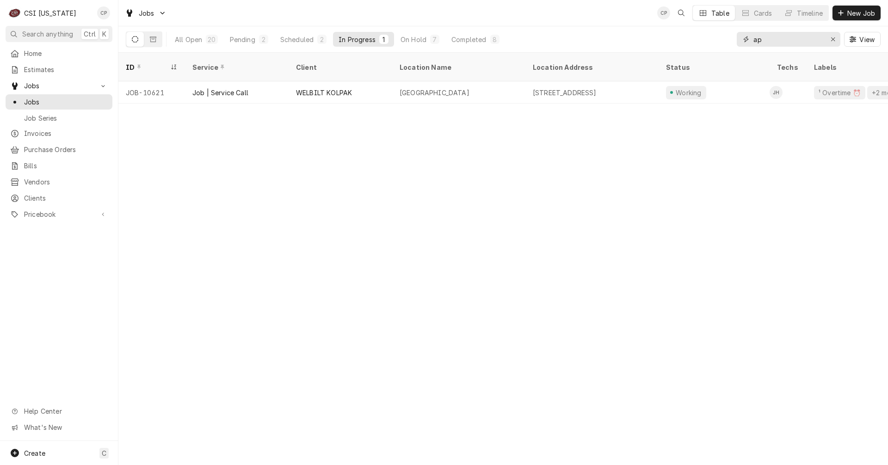
click at [835, 37] on icon "Erase input" at bounding box center [833, 39] width 5 height 6
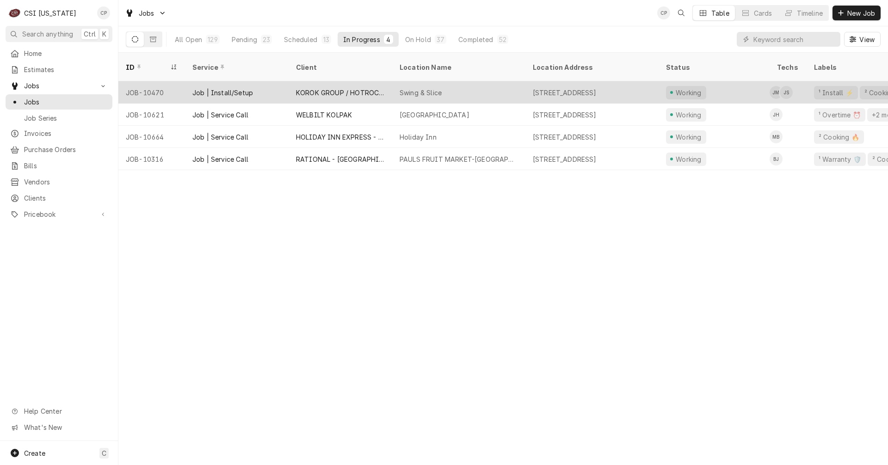
click at [358, 88] on div "KOROK GROUP / HOTROCKS" at bounding box center [340, 93] width 89 height 10
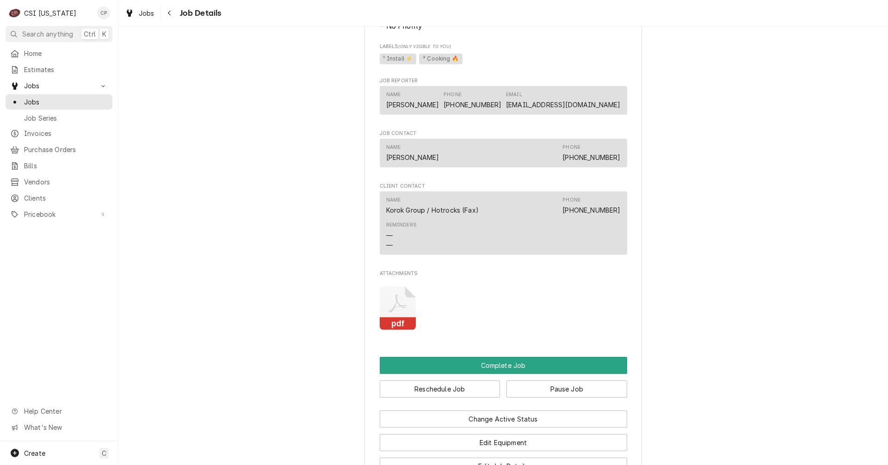
scroll to position [833, 0]
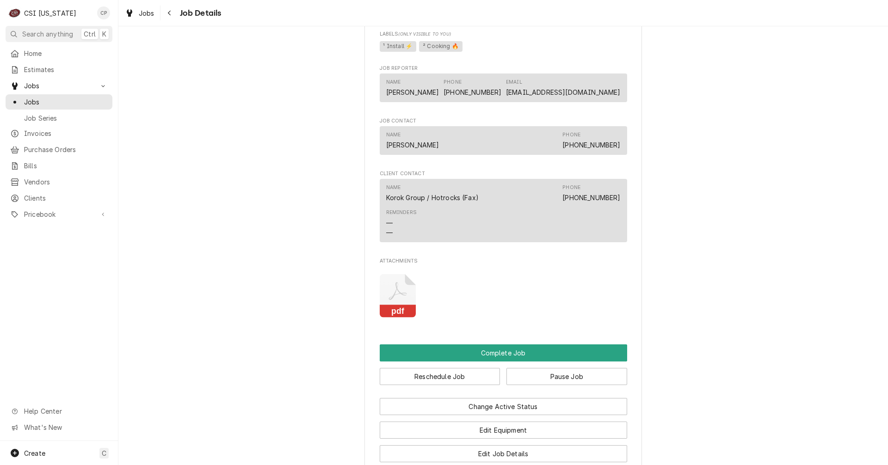
click at [404, 303] on icon "Attachments" at bounding box center [398, 296] width 37 height 44
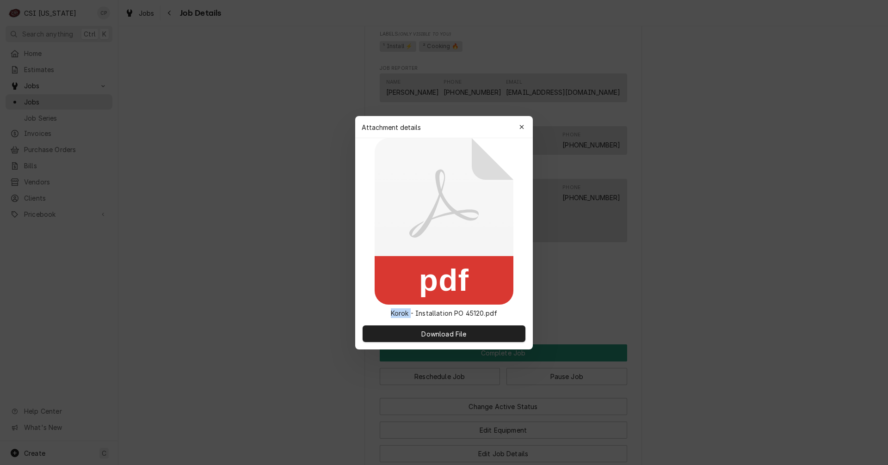
click at [404, 303] on rect at bounding box center [444, 280] width 139 height 49
click at [446, 332] on span "Download File" at bounding box center [444, 334] width 49 height 10
click at [523, 126] on icon "button" at bounding box center [522, 127] width 4 height 4
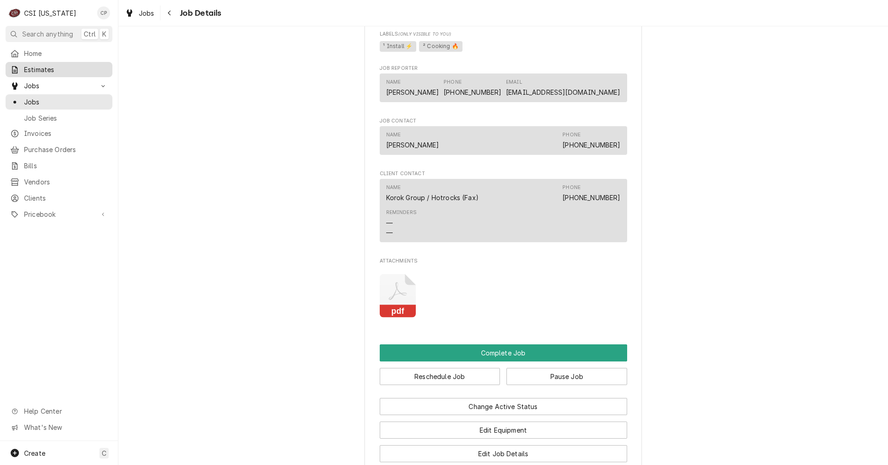
click at [44, 67] on span "Estimates" at bounding box center [66, 70] width 84 height 10
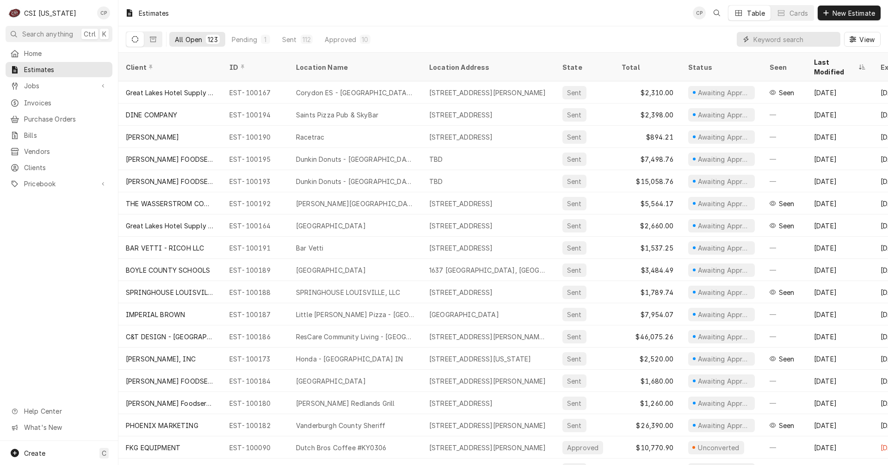
click at [772, 38] on input "Dynamic Content Wrapper" at bounding box center [795, 39] width 82 height 15
type input "dunkin"
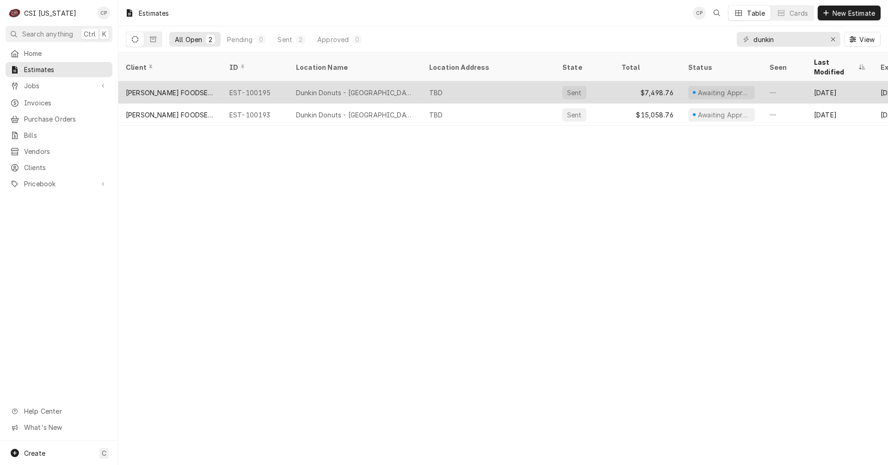
click at [401, 88] on div "Dunkin Donuts - Shepherdsville KY" at bounding box center [355, 93] width 118 height 10
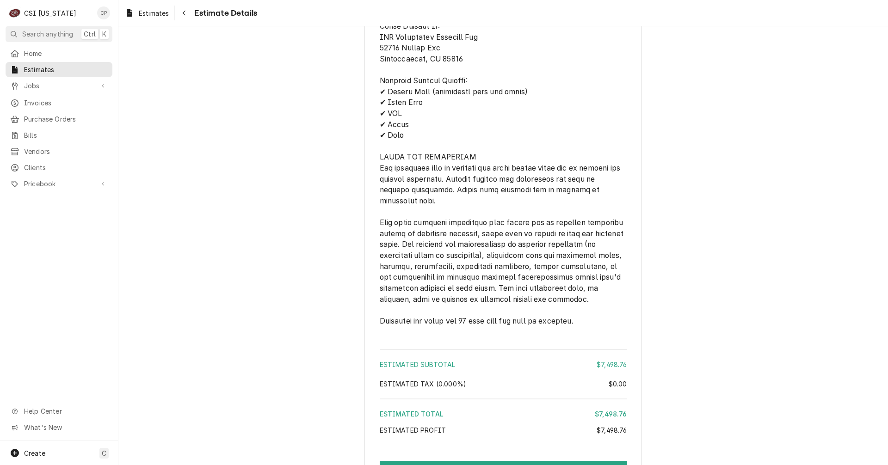
scroll to position [1551, 0]
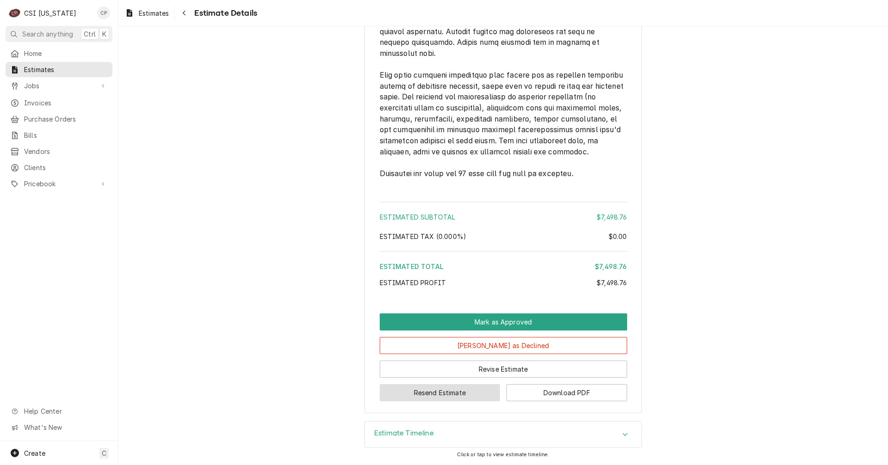
click at [429, 394] on button "Resend Estimate" at bounding box center [440, 392] width 121 height 17
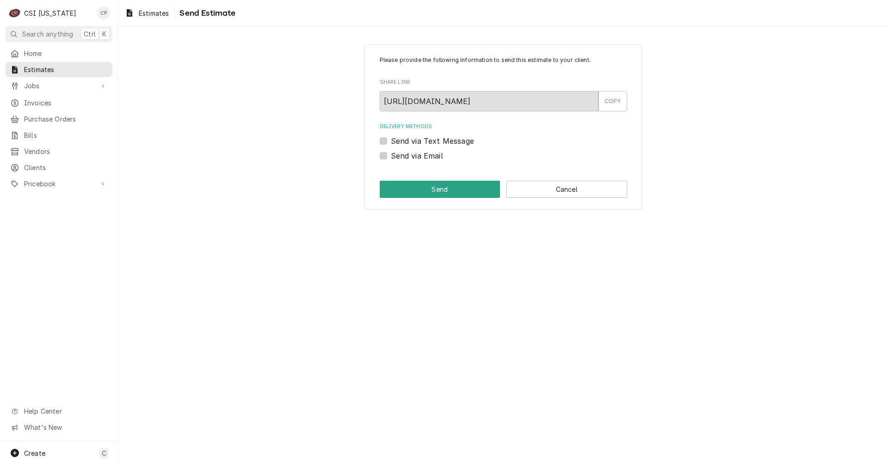
click at [391, 157] on label "Send via Email" at bounding box center [417, 155] width 52 height 11
click at [391, 157] on input "Send via Email" at bounding box center [515, 160] width 248 height 20
checkbox input "true"
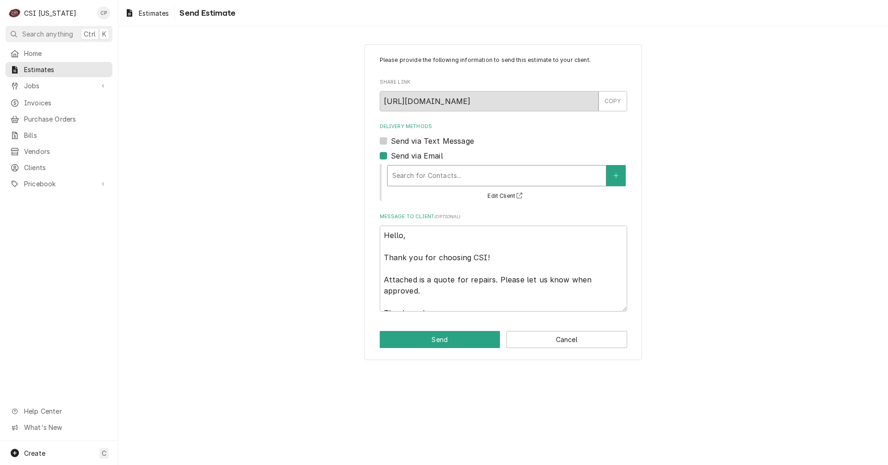
click at [405, 175] on div "Delivery Methods" at bounding box center [496, 175] width 209 height 17
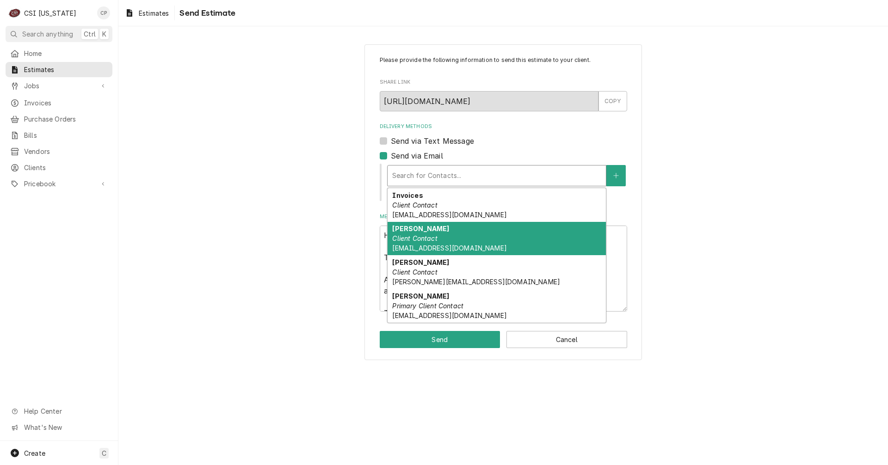
click at [410, 244] on div "[PERSON_NAME] Client Contact [EMAIL_ADDRESS][DOMAIN_NAME]" at bounding box center [497, 239] width 218 height 34
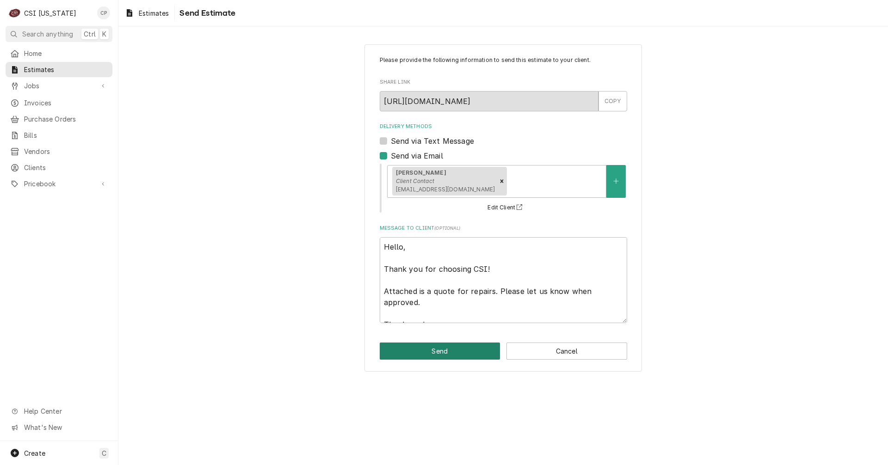
click at [434, 349] on button "Send" at bounding box center [440, 351] width 121 height 17
type textarea "x"
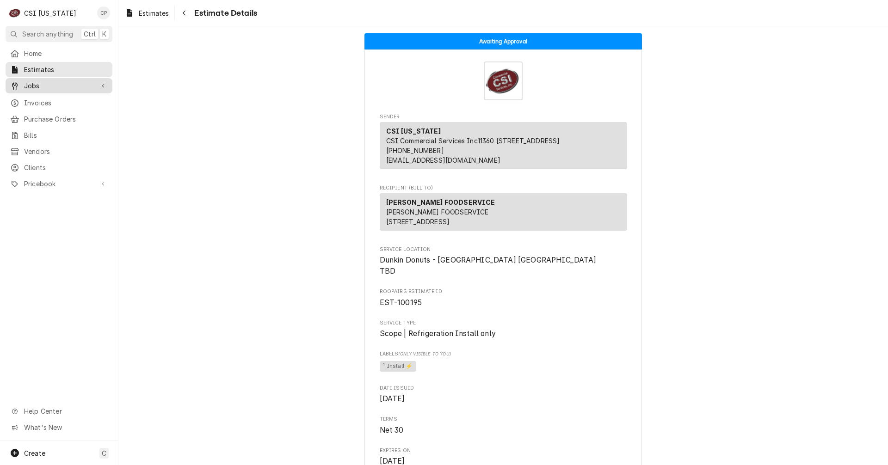
click at [36, 84] on span "Jobs" at bounding box center [59, 86] width 70 height 10
click at [37, 97] on span "Jobs" at bounding box center [66, 102] width 84 height 10
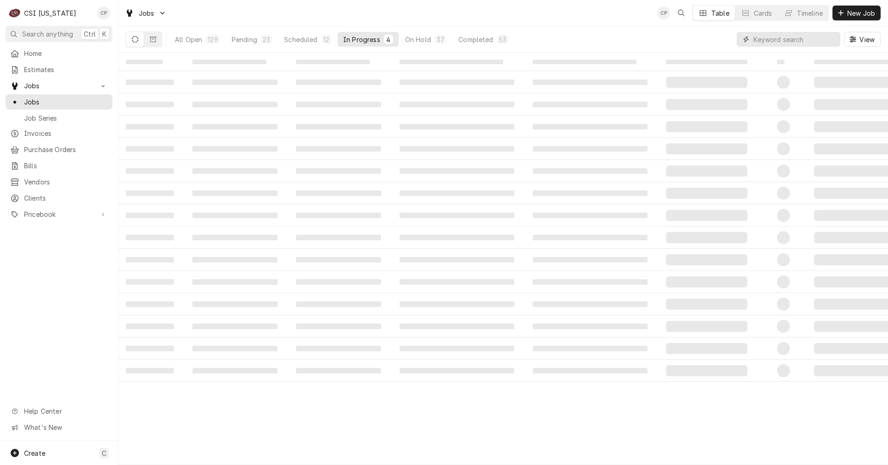
click at [825, 39] on input "Dynamic Content Wrapper" at bounding box center [795, 39] width 82 height 15
type input "elanco"
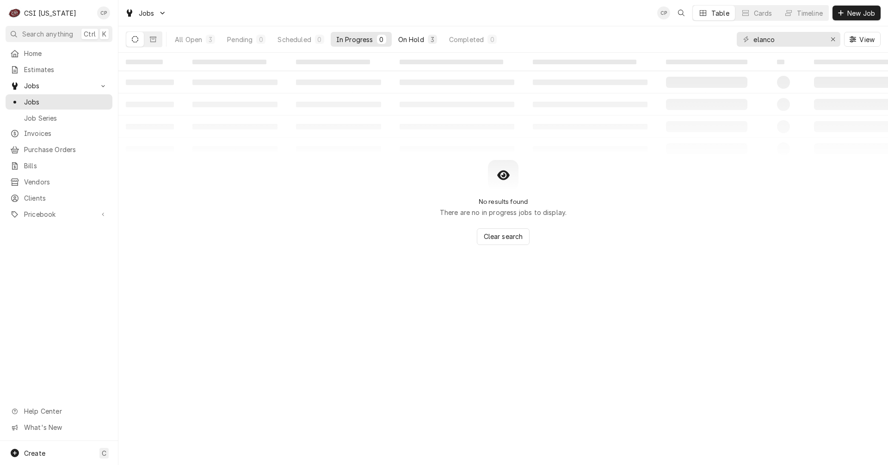
click at [413, 40] on div "On Hold" at bounding box center [411, 40] width 26 height 10
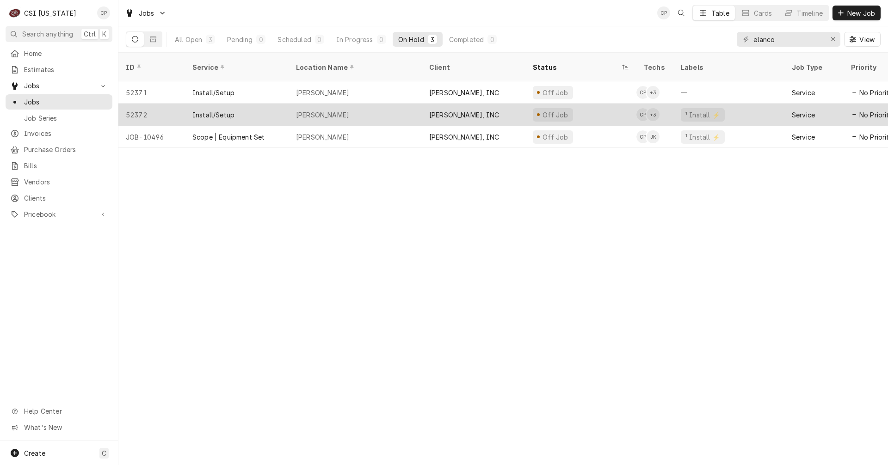
click at [309, 110] on div "Elanco Hq" at bounding box center [322, 115] width 53 height 10
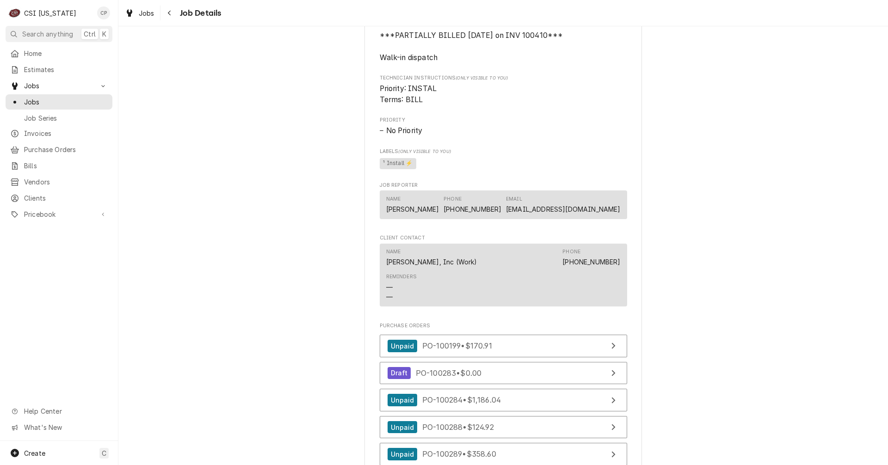
scroll to position [1018, 0]
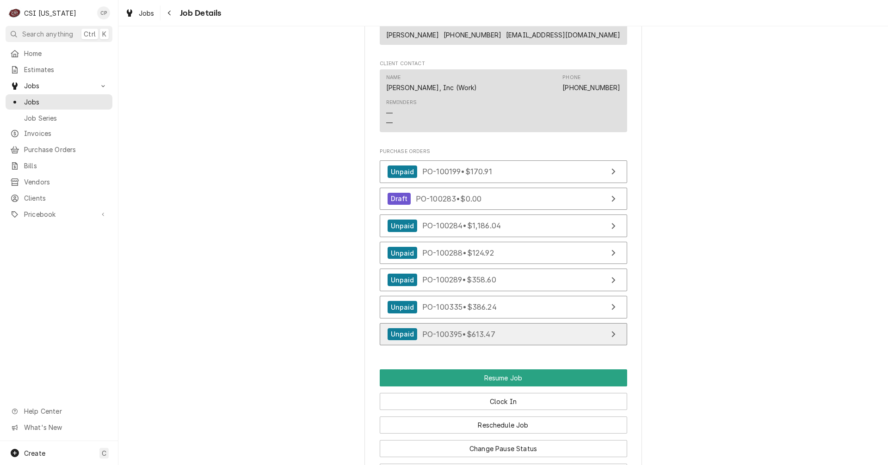
click at [540, 346] on link "Unpaid PO-100395 • $613.47" at bounding box center [504, 334] width 248 height 23
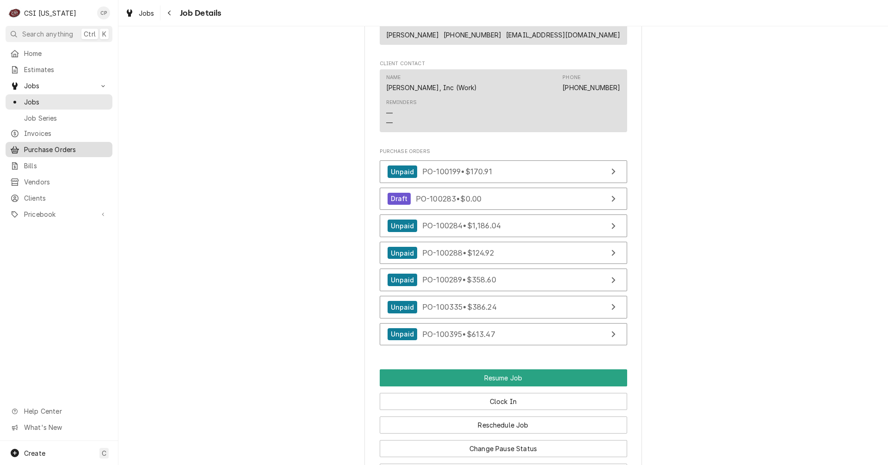
click at [56, 146] on span "Purchase Orders" at bounding box center [66, 150] width 84 height 10
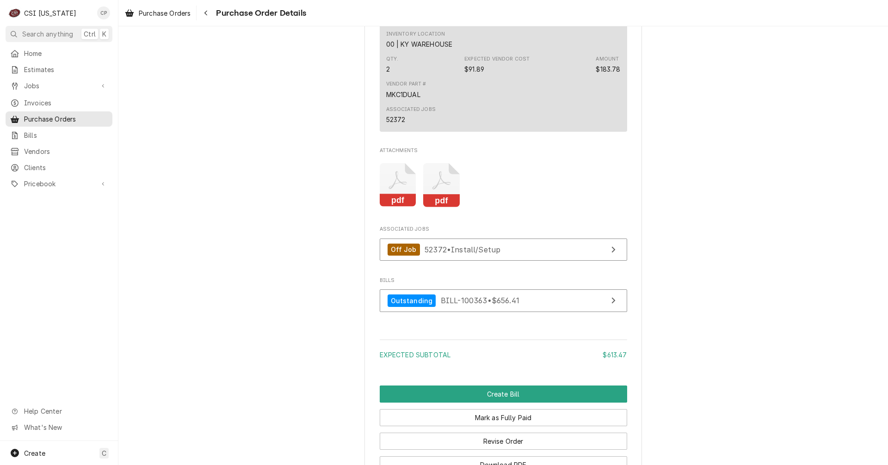
scroll to position [972, 0]
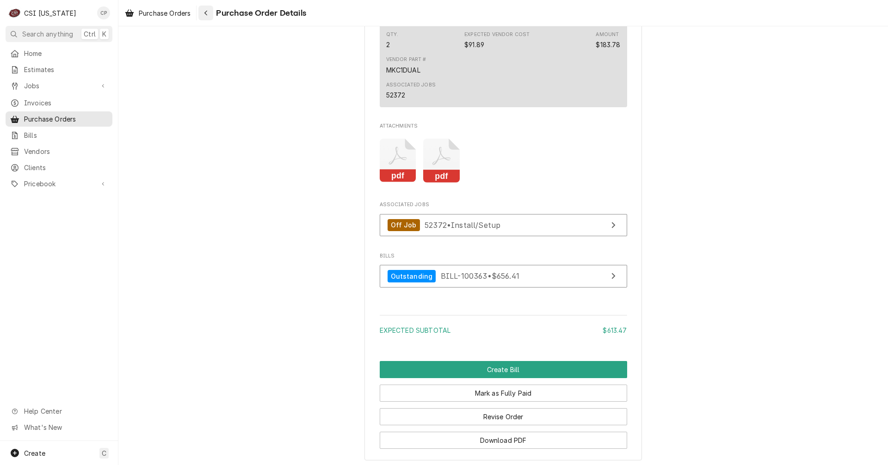
click at [208, 15] on icon "Navigate back" at bounding box center [206, 13] width 4 height 6
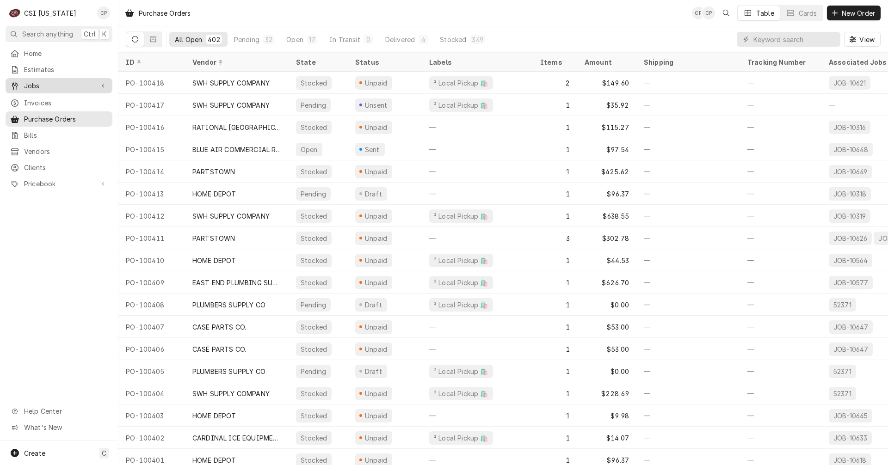
click at [47, 85] on span "Jobs" at bounding box center [59, 86] width 70 height 10
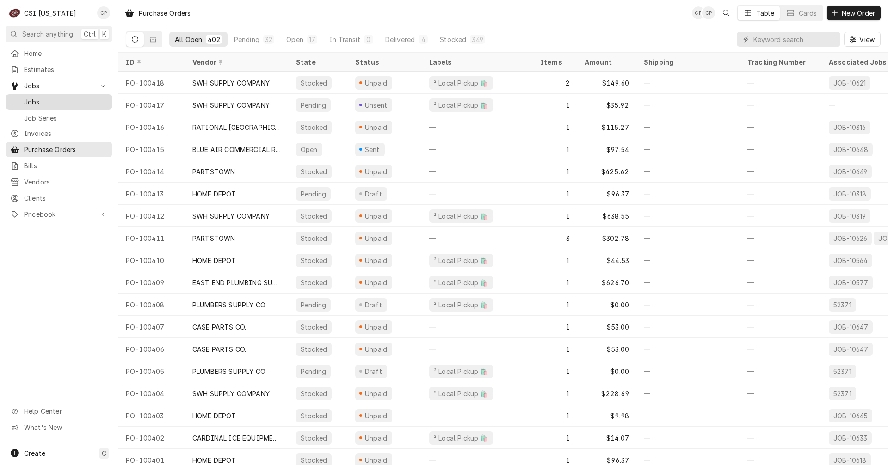
click at [43, 98] on span "Jobs" at bounding box center [66, 102] width 84 height 10
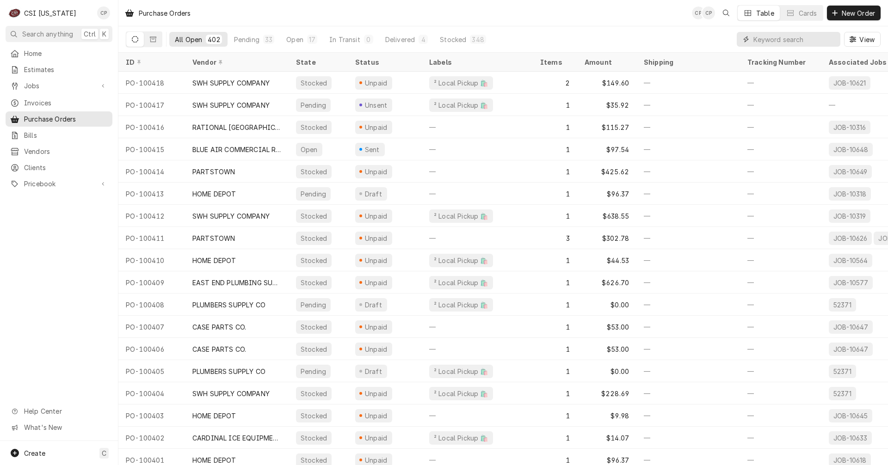
click at [782, 43] on input "Dynamic Content Wrapper" at bounding box center [795, 39] width 82 height 15
type input "s"
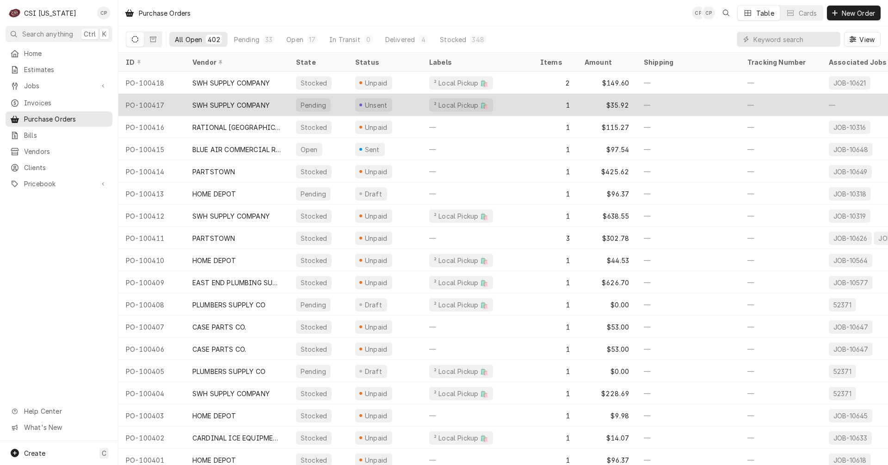
click at [244, 108] on div "SWH SUPPLY COMPANY" at bounding box center [230, 105] width 77 height 10
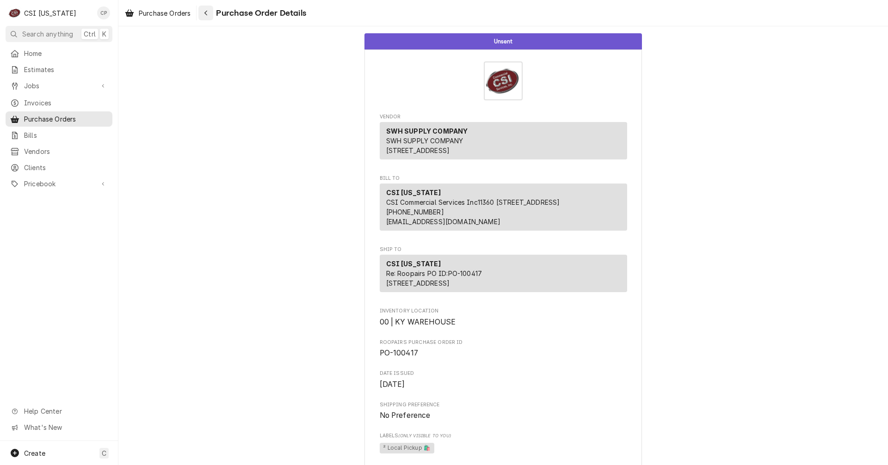
click at [206, 16] on icon "Navigate back" at bounding box center [206, 13] width 4 height 6
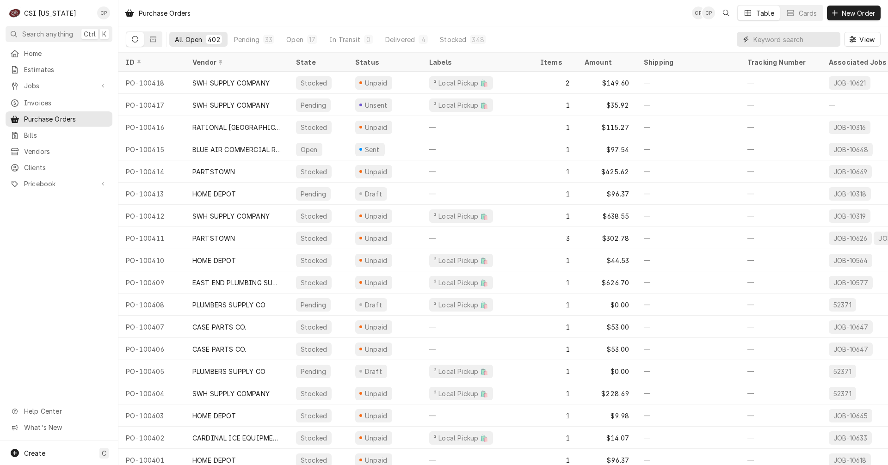
click at [769, 42] on input "Dynamic Content Wrapper" at bounding box center [795, 39] width 82 height 15
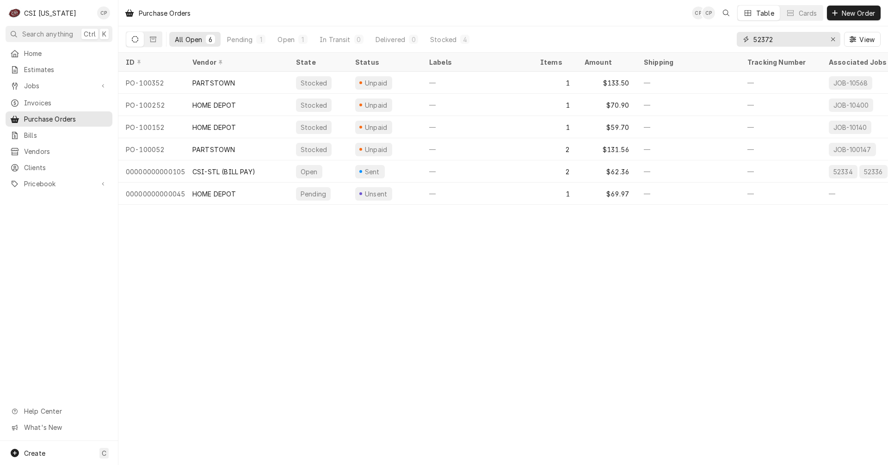
type input "52372"
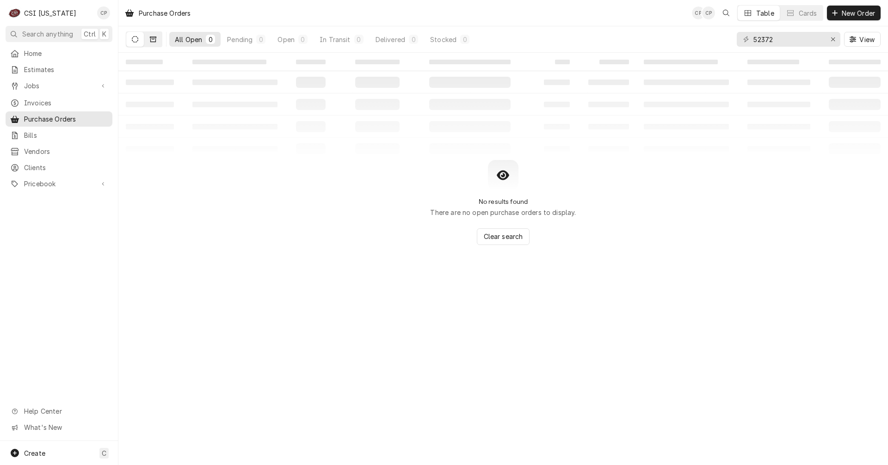
click at [155, 37] on icon "Dynamic Content Wrapper" at bounding box center [153, 39] width 6 height 6
click at [137, 40] on icon "Dynamic Content Wrapper" at bounding box center [135, 39] width 6 height 6
click at [832, 41] on icon "Erase input" at bounding box center [833, 39] width 5 height 6
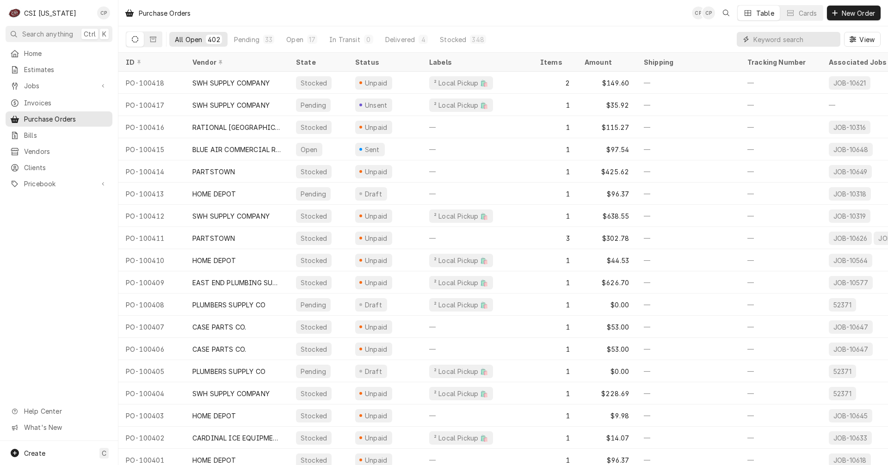
click at [789, 39] on input "Dynamic Content Wrapper" at bounding box center [795, 39] width 82 height 15
type input "elanco"
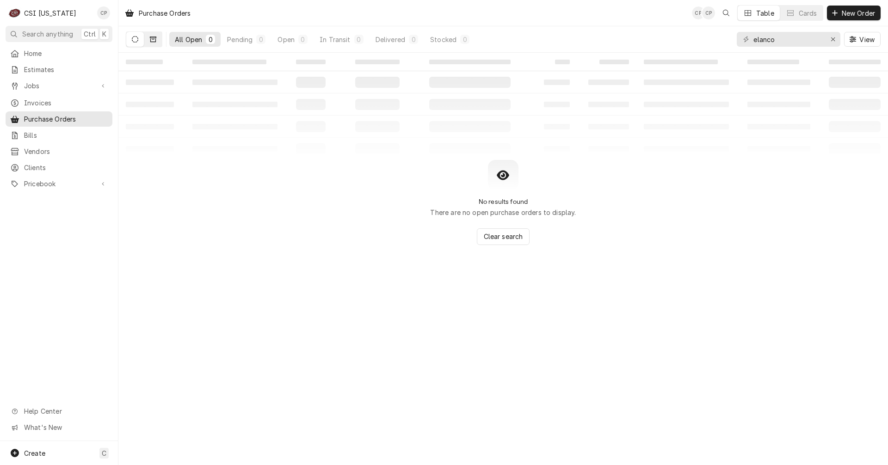
click at [148, 40] on button "Dynamic Content Wrapper" at bounding box center [153, 39] width 18 height 15
click at [136, 39] on icon "Dynamic Content Wrapper" at bounding box center [135, 39] width 6 height 6
click at [832, 42] on icon "Erase input" at bounding box center [833, 39] width 5 height 6
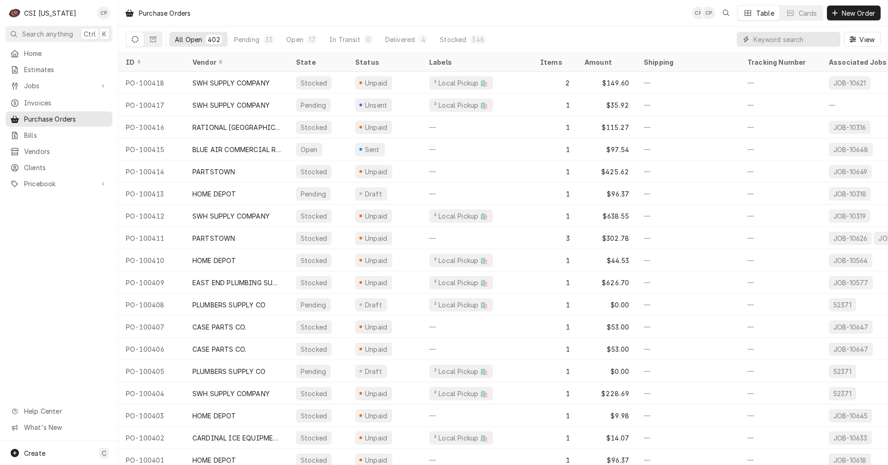
click at [798, 35] on input "Dynamic Content Wrapper" at bounding box center [795, 39] width 82 height 15
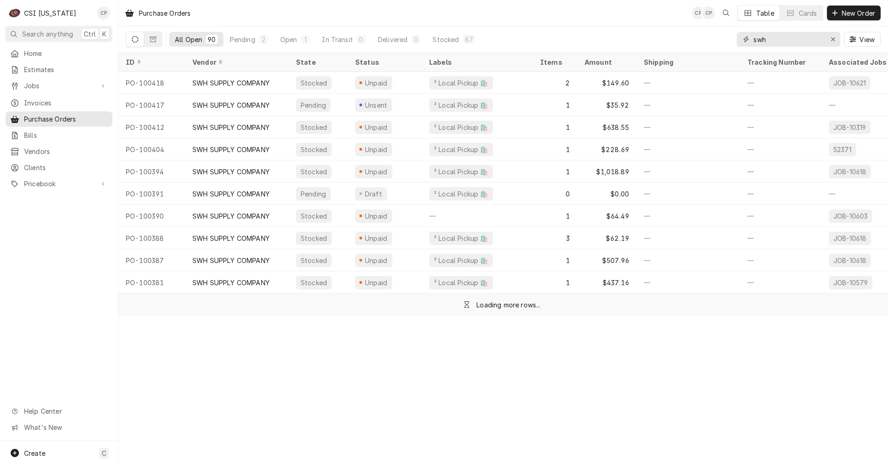
type input "swh"
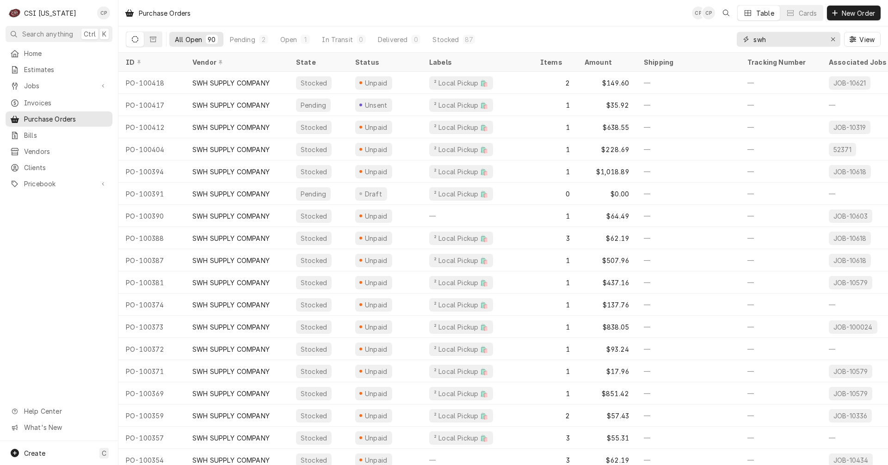
drag, startPoint x: 779, startPoint y: 37, endPoint x: 729, endPoint y: 42, distance: 49.7
click at [729, 42] on div "All Open 90 Pending 2 Open 1 In Transit 0 Delivered 0 Stocked 87 swh View" at bounding box center [503, 39] width 755 height 26
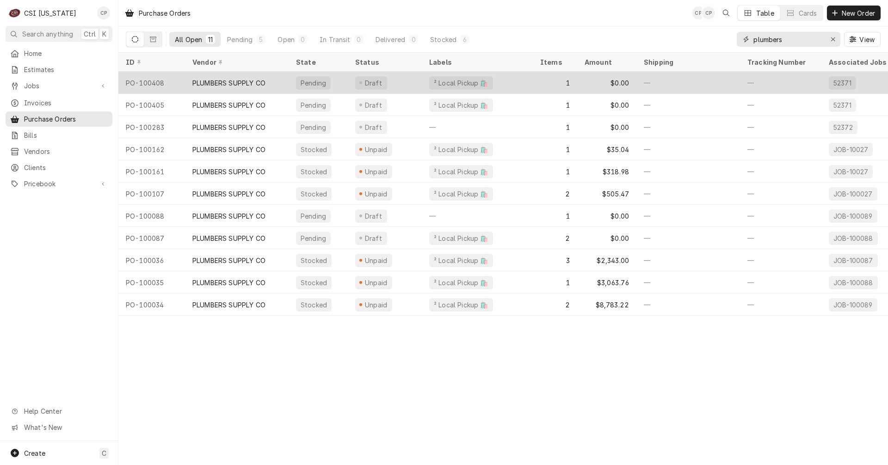
type input "plumbers"
click at [159, 83] on div "PO-100408" at bounding box center [151, 83] width 67 height 22
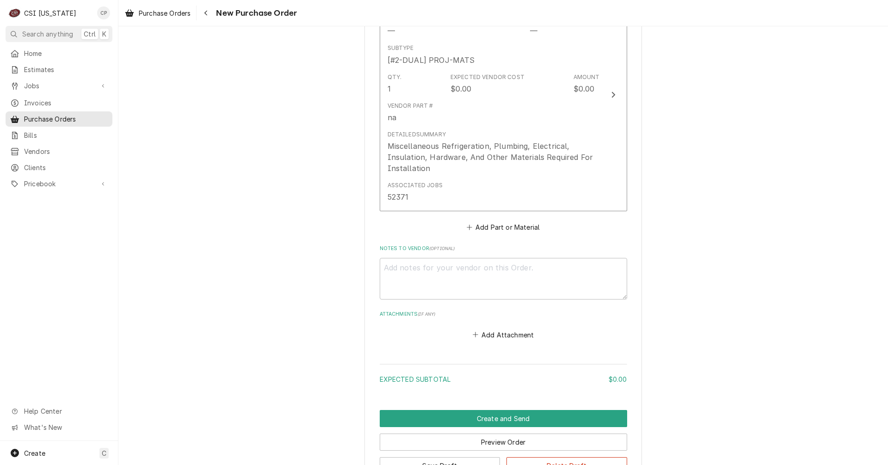
scroll to position [489, 0]
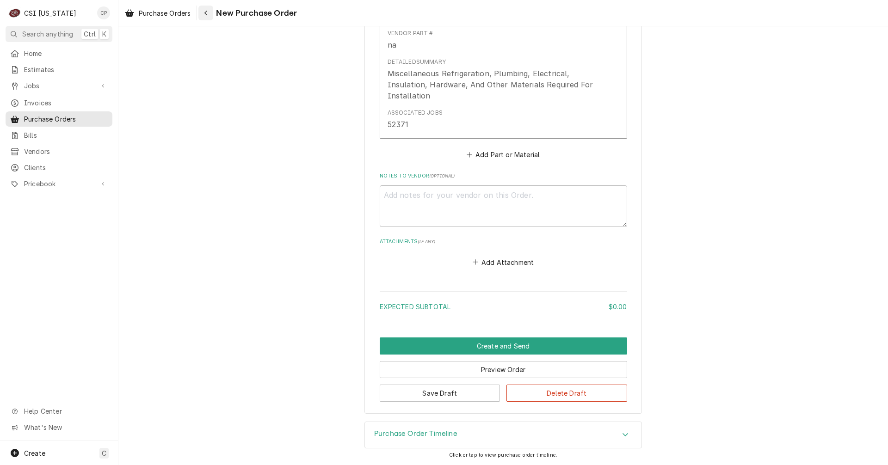
click at [207, 12] on icon "Navigate back" at bounding box center [206, 13] width 4 height 6
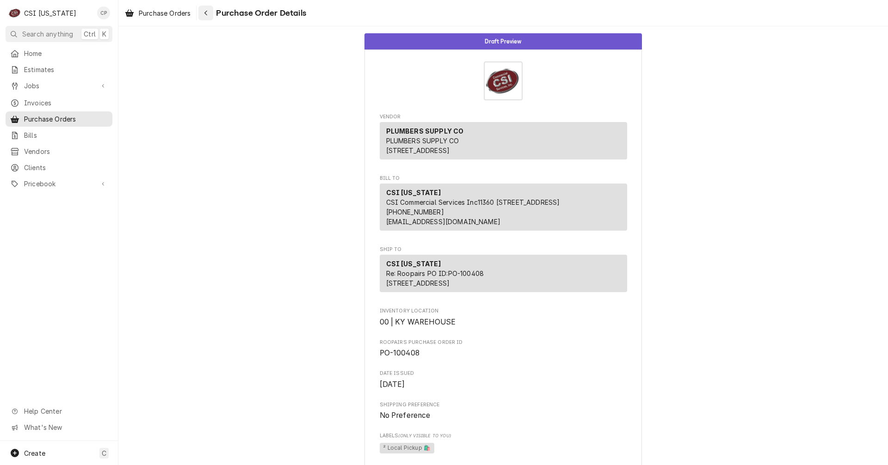
click at [210, 15] on div "Navigate back" at bounding box center [205, 12] width 9 height 9
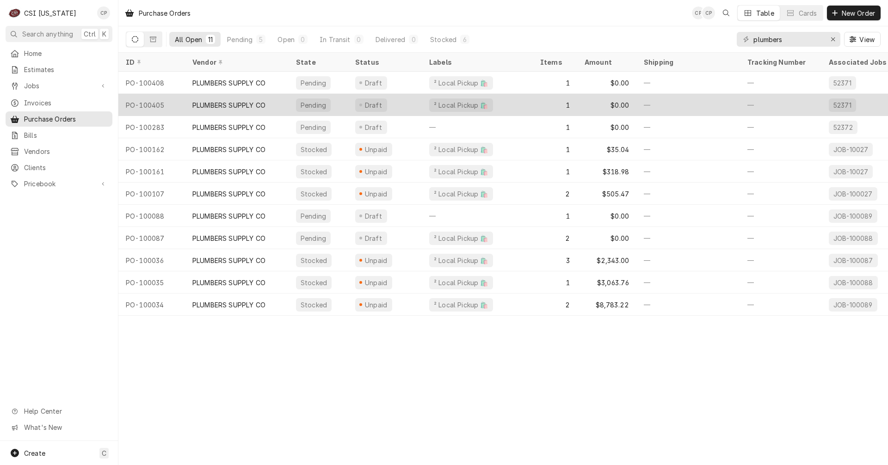
click at [236, 105] on div "PLUMBERS SUPPLY CO" at bounding box center [228, 105] width 73 height 10
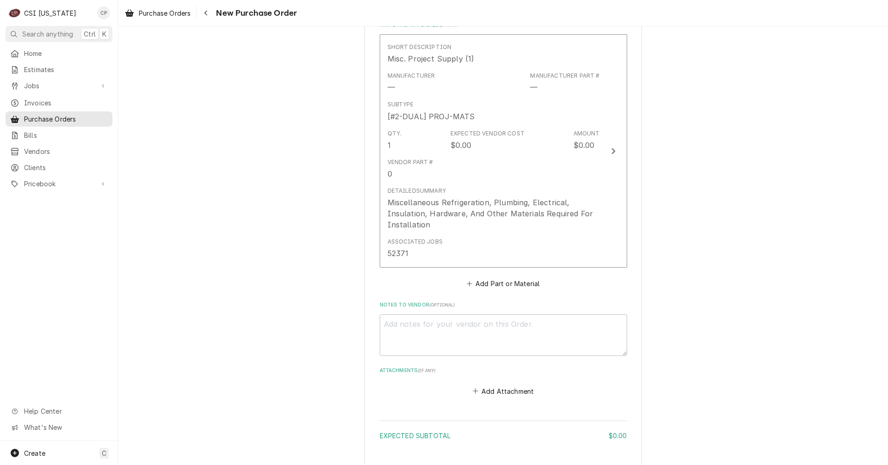
scroll to position [489, 0]
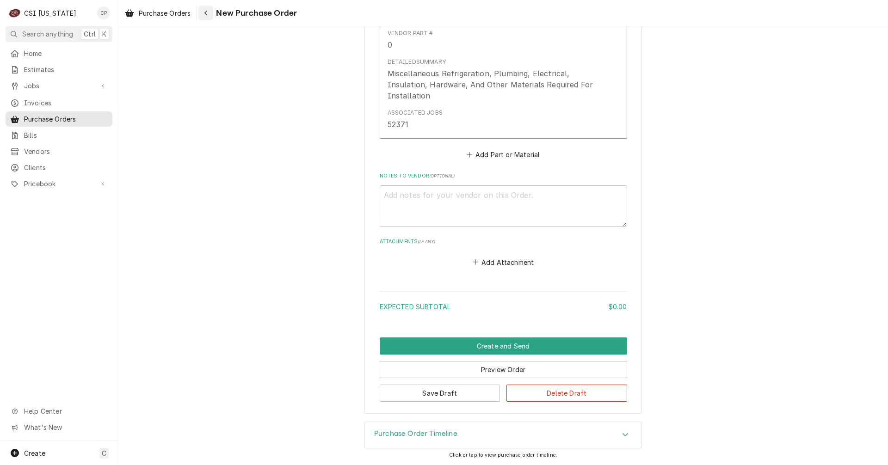
click at [206, 15] on icon "Navigate back" at bounding box center [206, 13] width 4 height 6
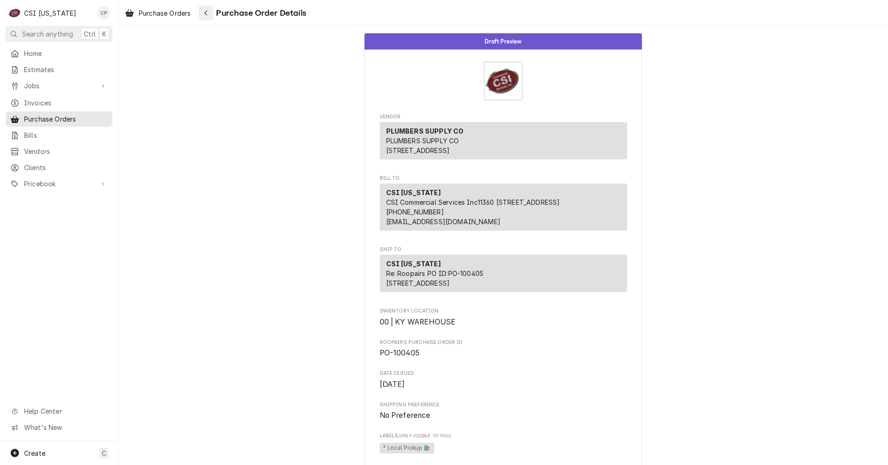
click at [207, 14] on icon "Navigate back" at bounding box center [206, 13] width 4 height 6
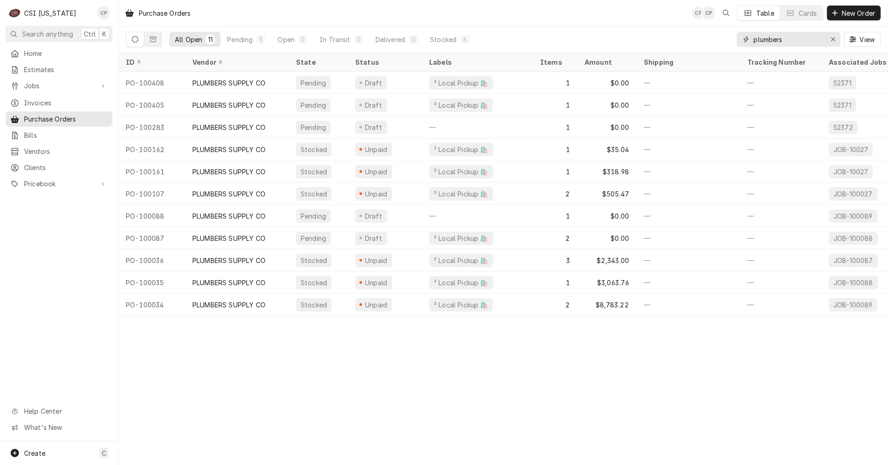
drag, startPoint x: 801, startPoint y: 43, endPoint x: 683, endPoint y: 47, distance: 118.0
click at [683, 47] on div "All Open 11 Pending 5 Open 0 In Transit 0 Delivered 0 Stocked 6 plumbers View" at bounding box center [503, 39] width 755 height 26
type input "w"
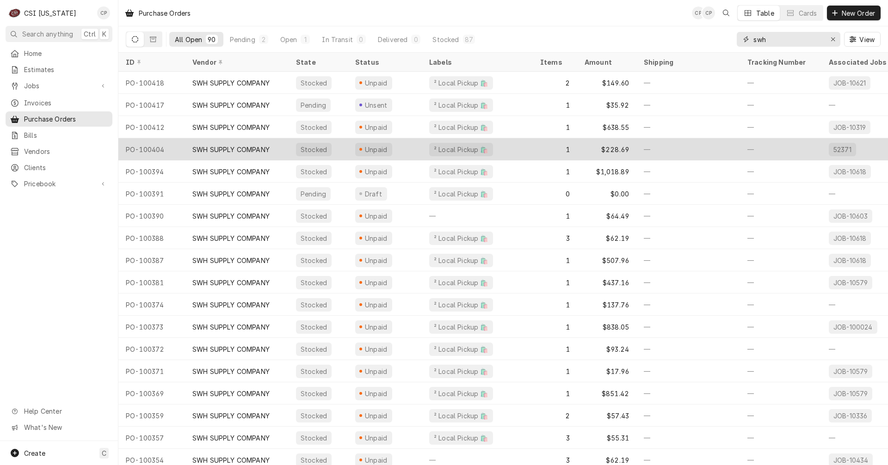
type input "swh"
click at [207, 150] on div "SWH SUPPLY COMPANY" at bounding box center [230, 150] width 77 height 10
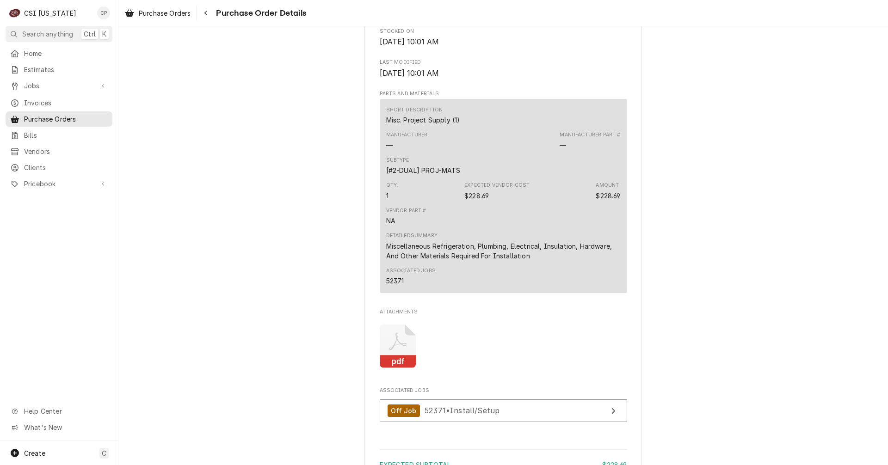
scroll to position [601, 0]
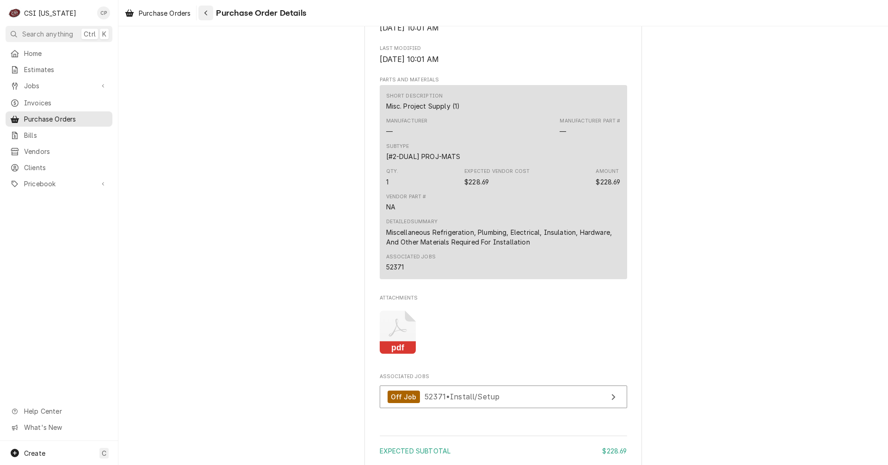
click at [208, 14] on icon "Navigate back" at bounding box center [206, 13] width 4 height 6
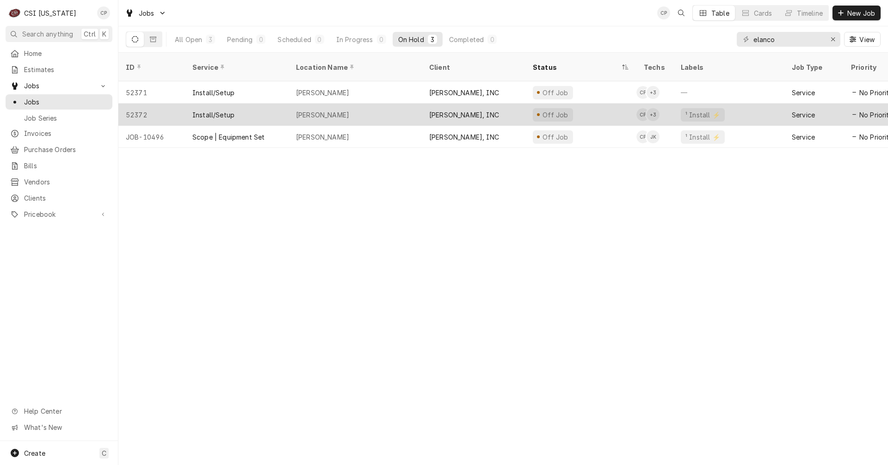
click at [316, 110] on div "Elanco Hq" at bounding box center [322, 115] width 53 height 10
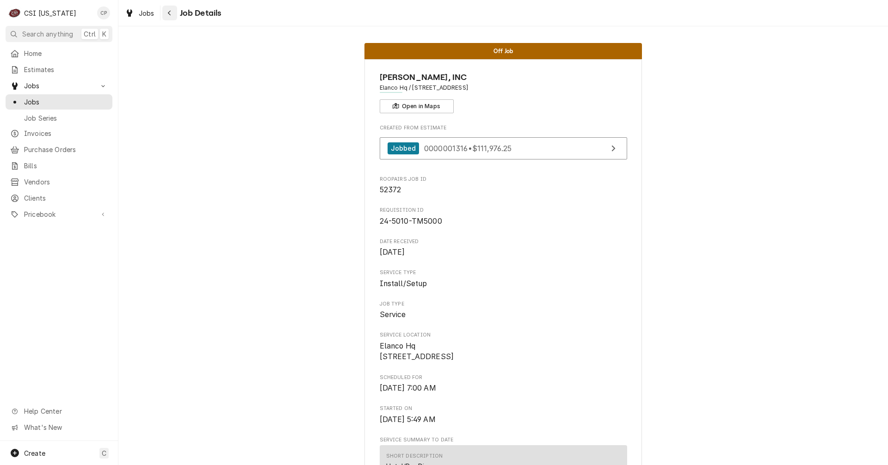
click at [169, 13] on icon "Navigate back" at bounding box center [169, 13] width 4 height 6
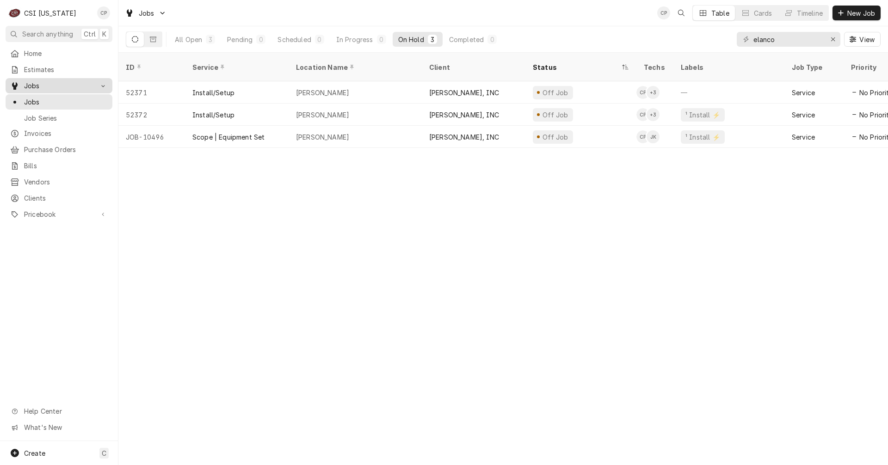
click at [39, 83] on span "Jobs" at bounding box center [59, 86] width 70 height 10
click at [37, 97] on span "Jobs" at bounding box center [66, 102] width 84 height 10
drag, startPoint x: 816, startPoint y: 37, endPoint x: 690, endPoint y: 44, distance: 126.0
click at [690, 44] on div "All Open 3 Pending 0 Scheduled 0 In Progress 0 On Hold 3 Completed 0 elanco View" at bounding box center [503, 39] width 755 height 26
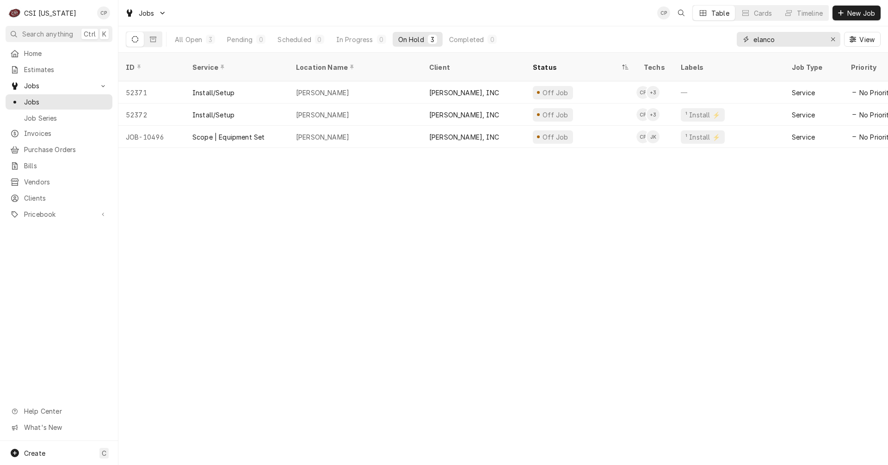
type input "a"
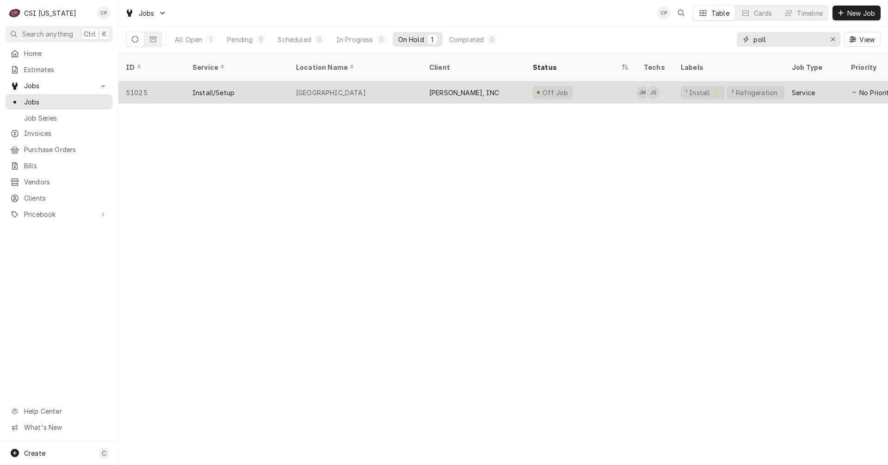
type input "poll"
click at [468, 88] on div "[PERSON_NAME], INC" at bounding box center [464, 93] width 70 height 10
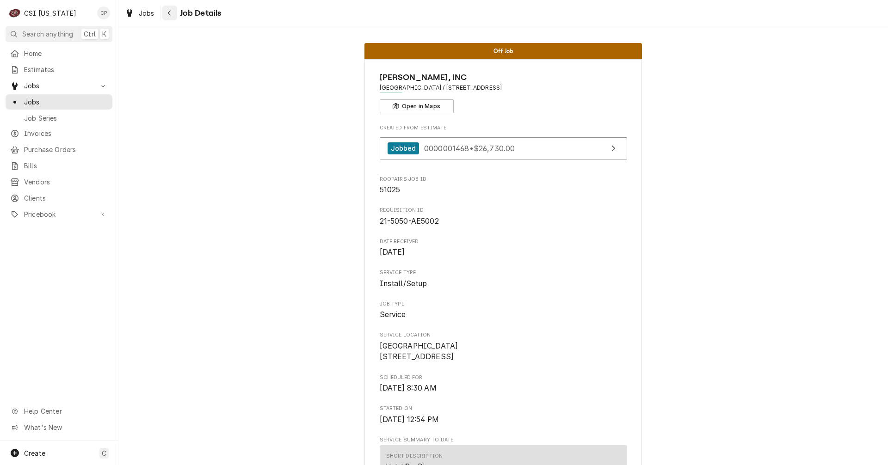
click at [169, 16] on icon "Navigate back" at bounding box center [169, 13] width 4 height 6
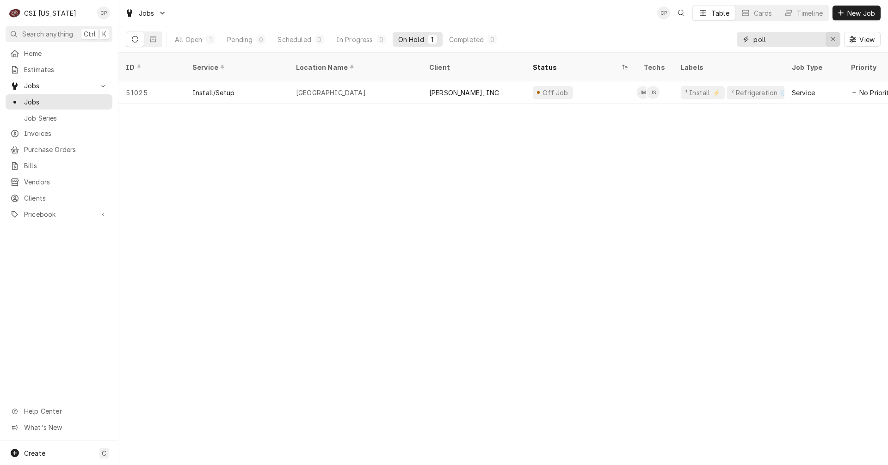
click at [834, 39] on icon "Erase input" at bounding box center [833, 39] width 5 height 6
